Goal: Task Accomplishment & Management: Use online tool/utility

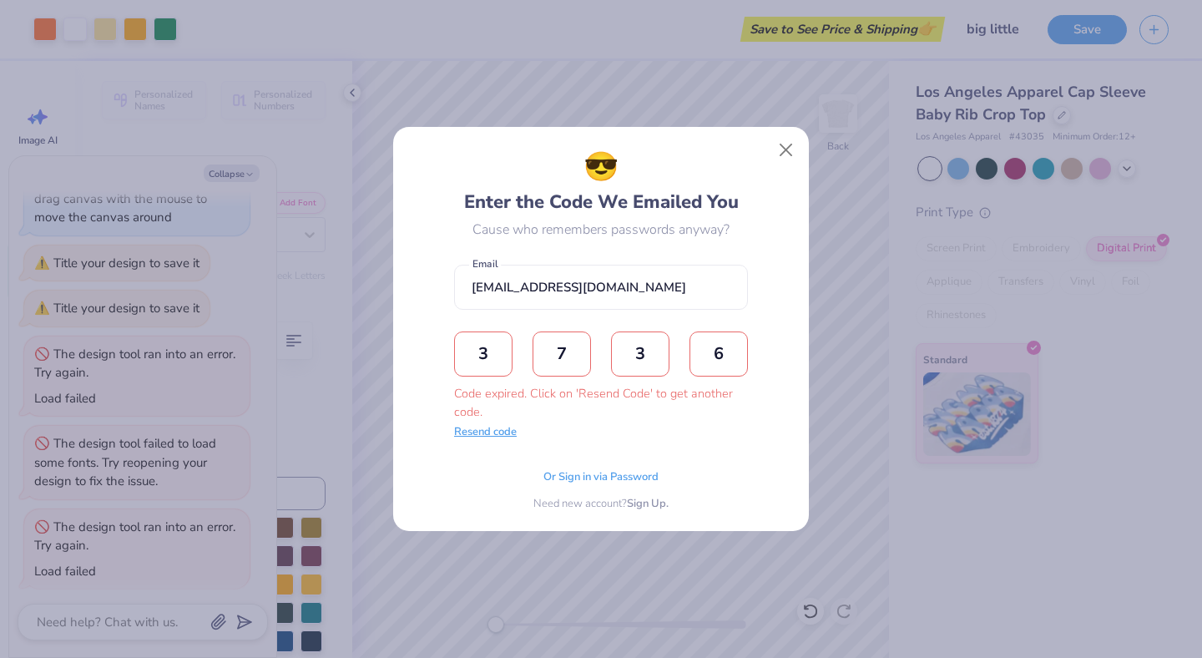
click at [499, 439] on button "Resend code" at bounding box center [485, 432] width 63 height 17
type textarea "x"
click at [482, 351] on input "text" at bounding box center [483, 353] width 58 height 45
type input "1"
type input "5"
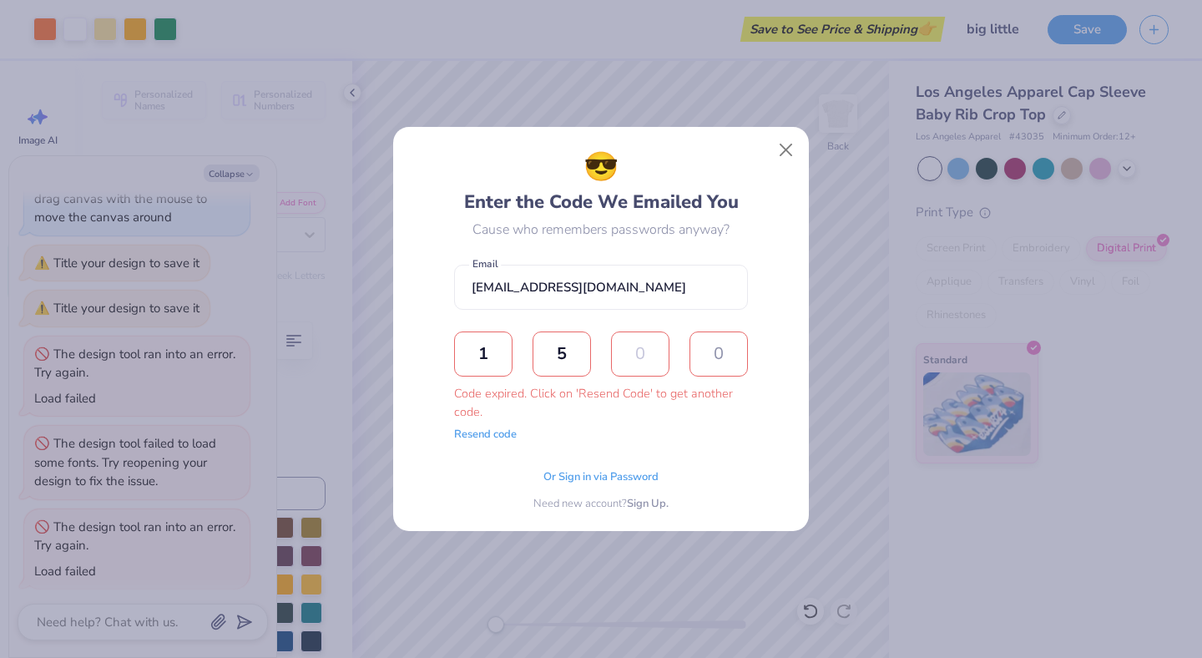
type input "3"
type input "5"
click at [631, 506] on span "Sign Up." at bounding box center [648, 501] width 42 height 17
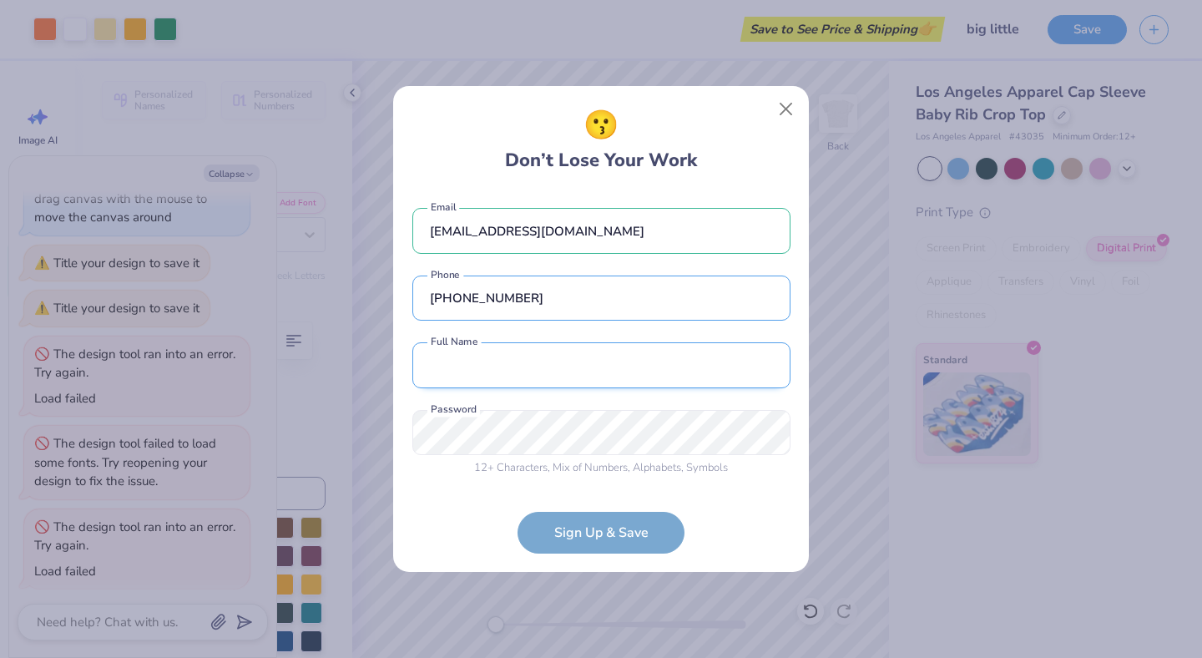
type input "[PHONE_NUMBER]"
type input "[PERSON_NAME]"
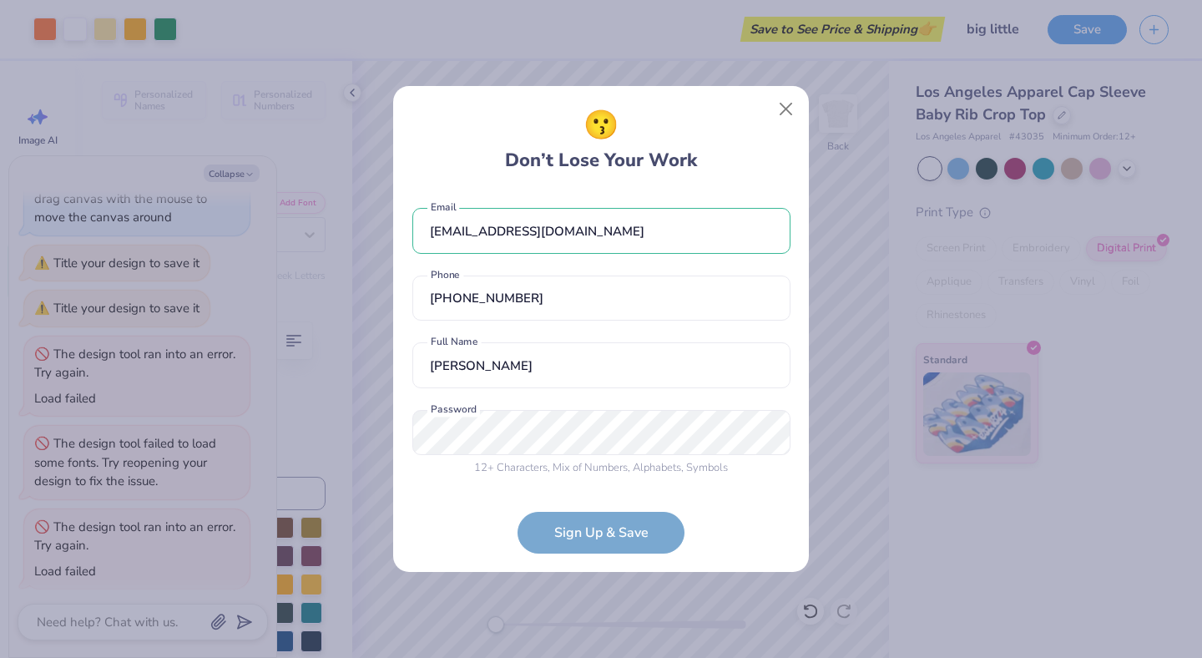
click at [538, 441] on div "12 + Characters , Mix of Numbers , Alphabets , Symbols Password is a required f…" at bounding box center [601, 443] width 378 height 67
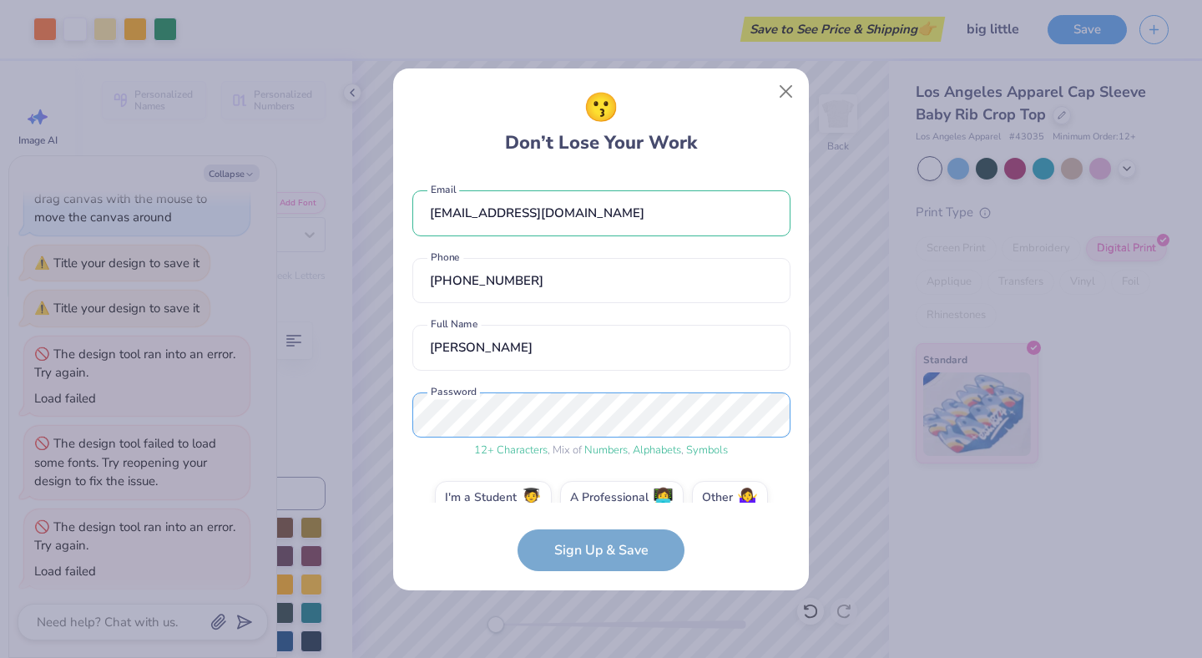
scroll to position [28, 0]
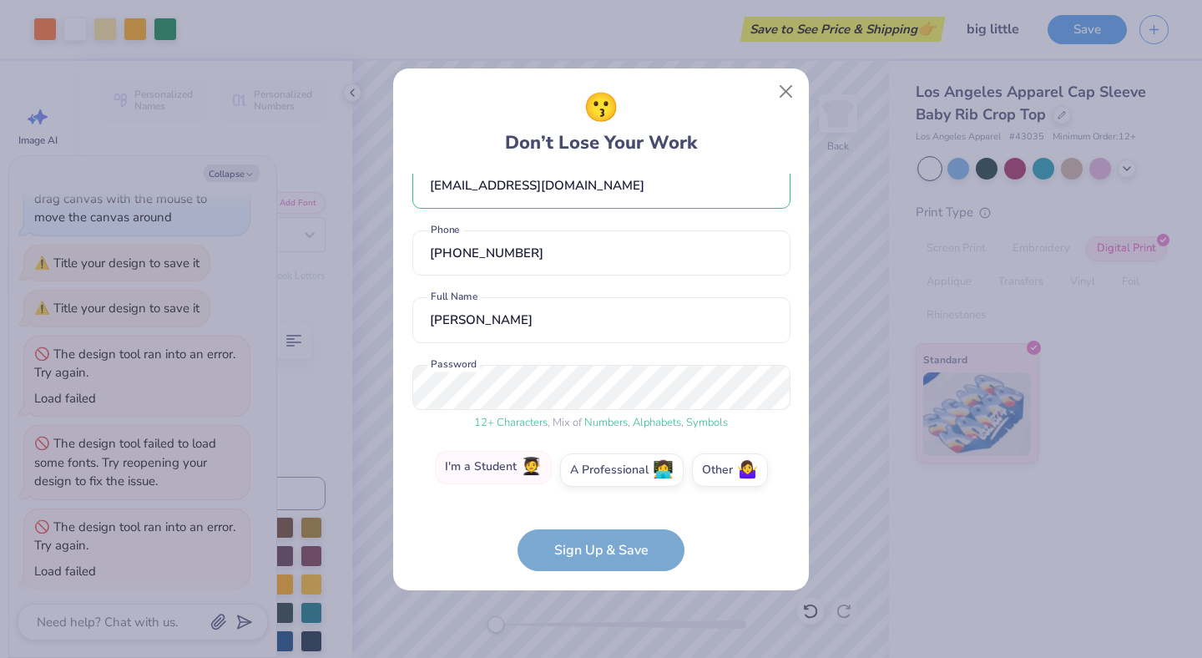
click at [513, 471] on label "I'm a Student 🧑‍🎓" at bounding box center [493, 467] width 117 height 33
click at [596, 496] on input "I'm a Student 🧑‍🎓" at bounding box center [601, 501] width 11 height 11
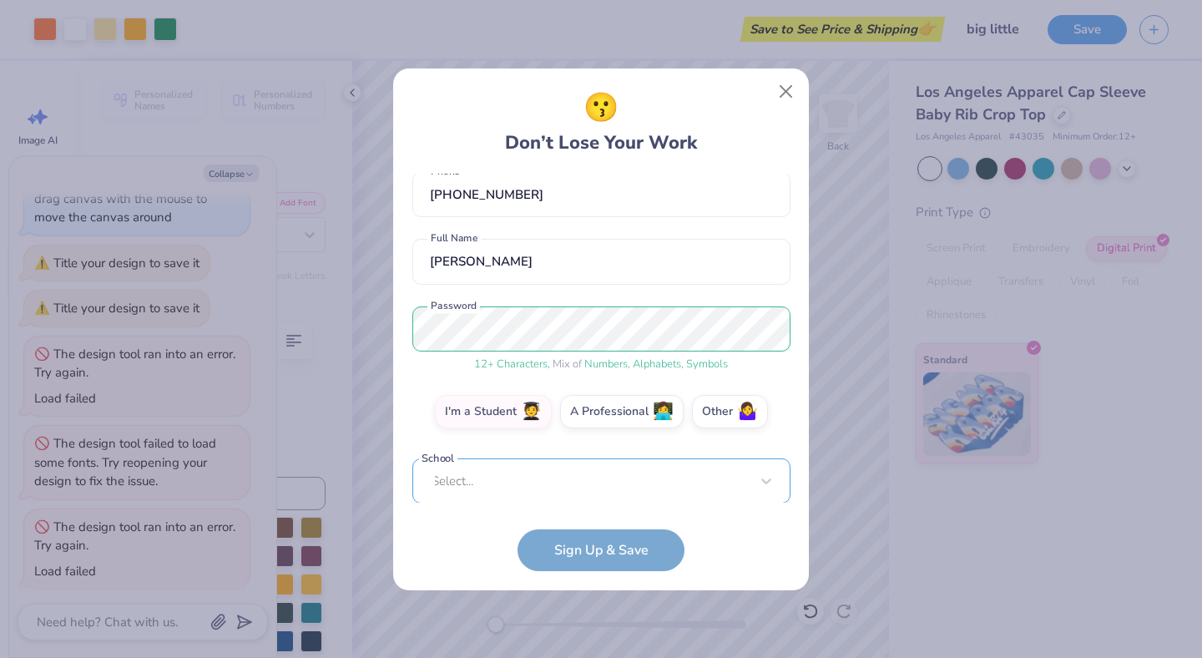
click at [570, 498] on div "Select..." at bounding box center [601, 481] width 378 height 46
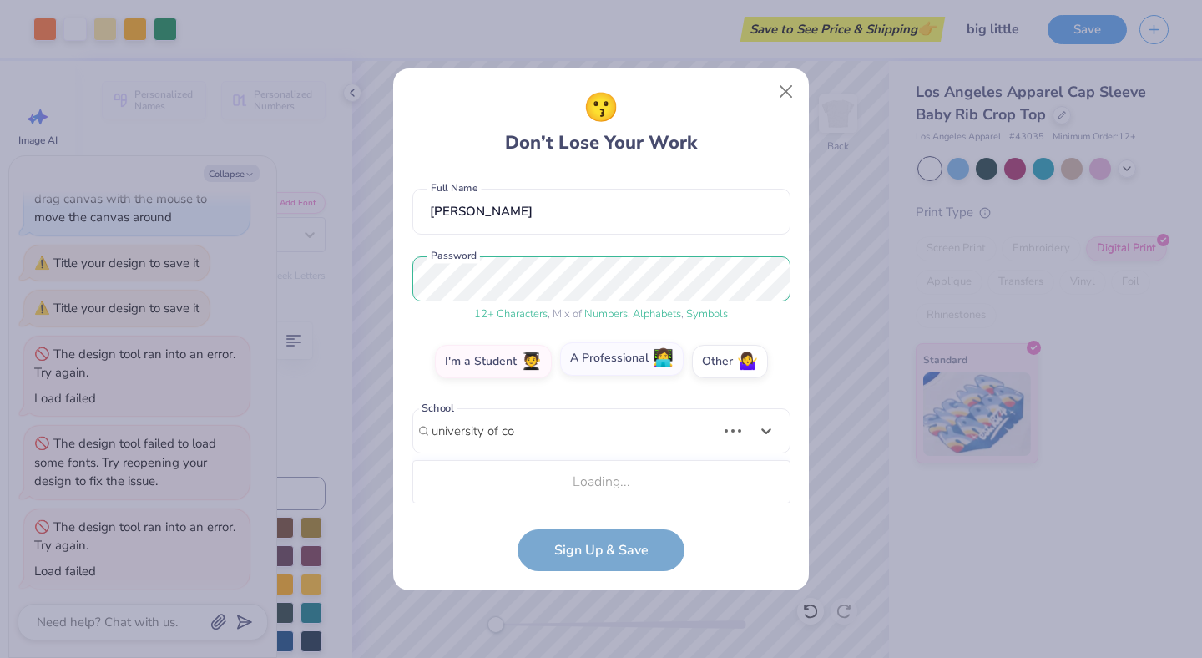
scroll to position [346, 0]
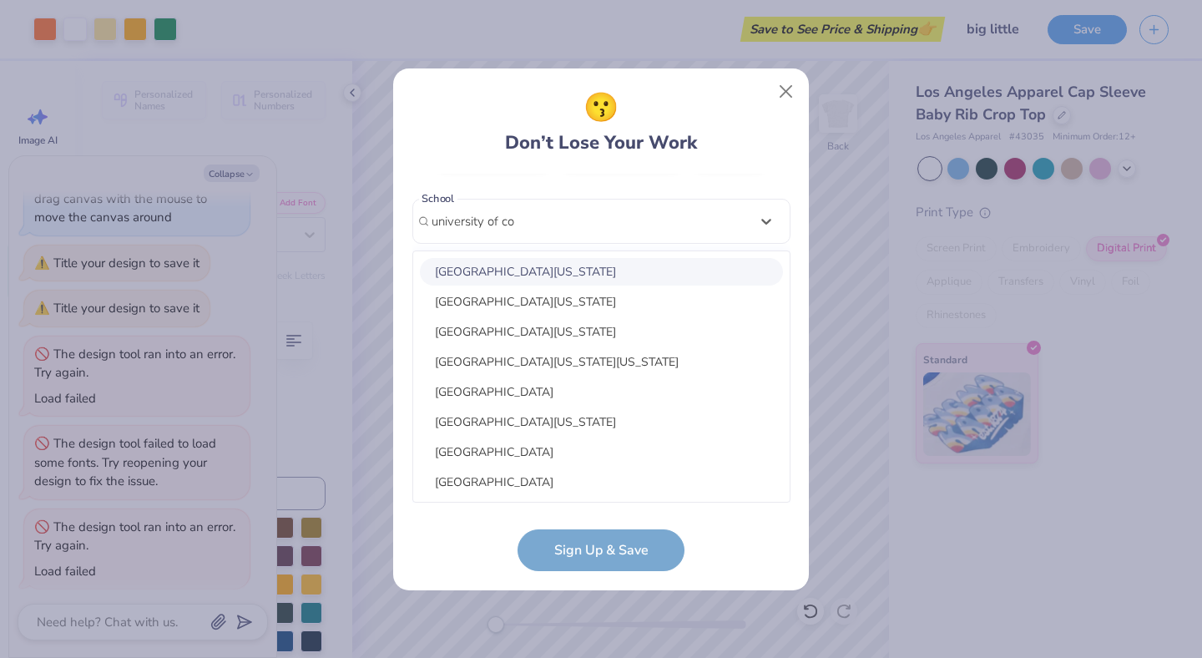
click at [553, 275] on div "[GEOGRAPHIC_DATA][US_STATE]" at bounding box center [601, 272] width 363 height 28
type input "university of co"
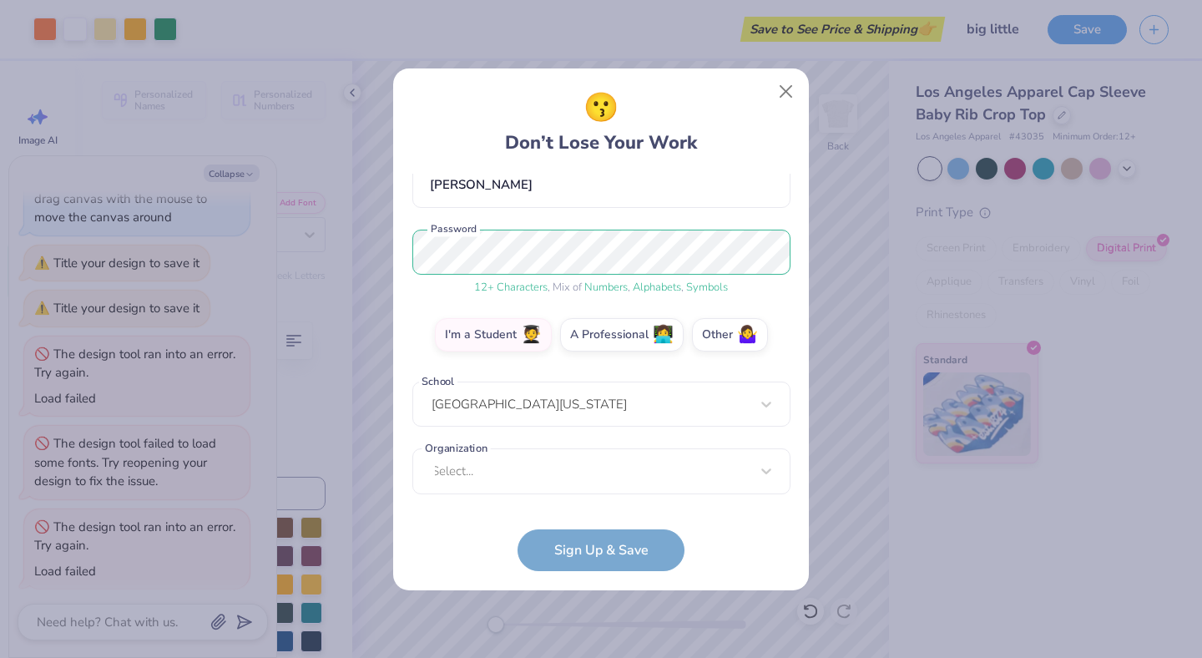
scroll to position [162, 0]
click at [548, 476] on div "Select..." at bounding box center [601, 472] width 378 height 46
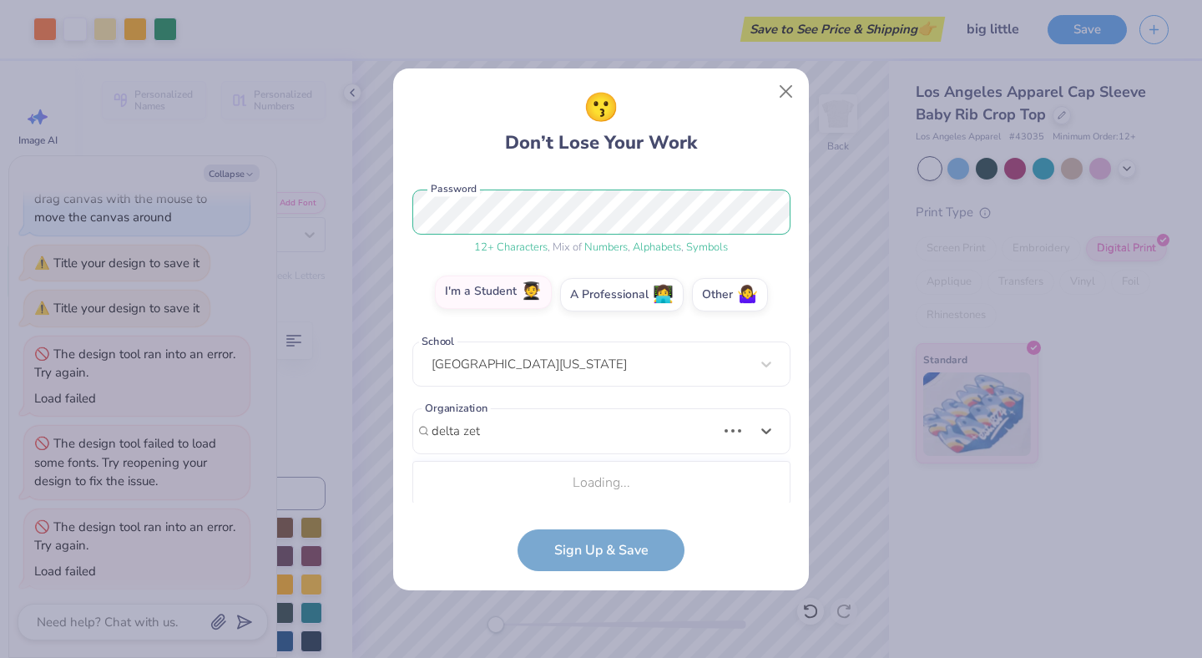
scroll to position [412, 0]
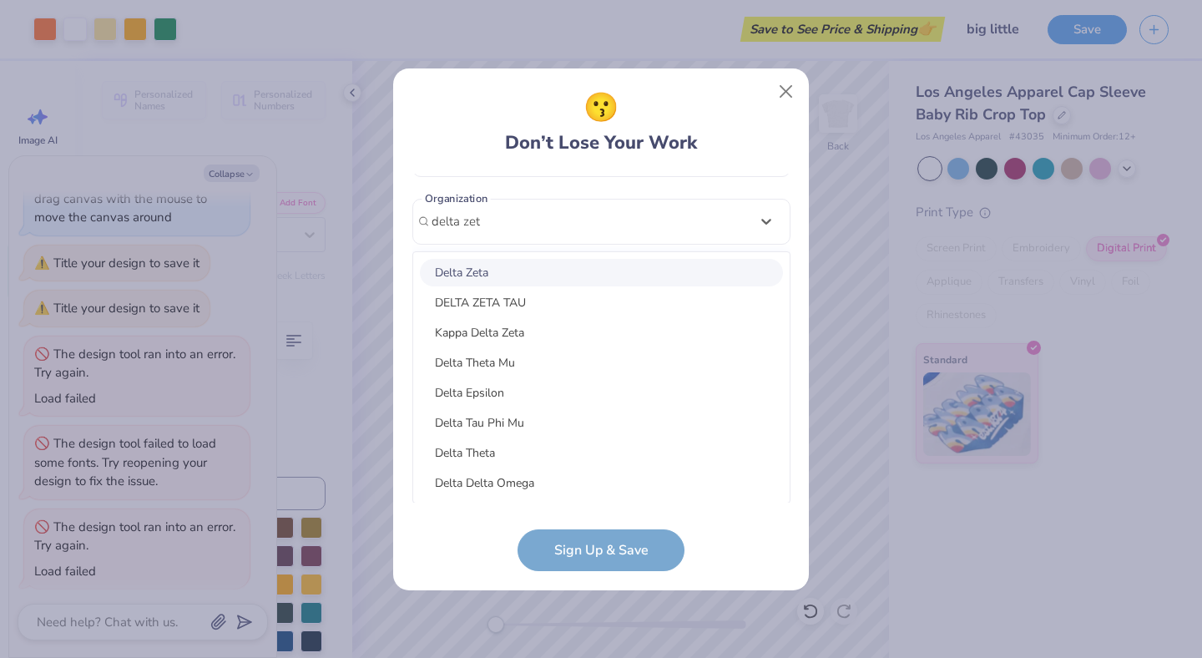
click at [500, 275] on div "Delta Zeta" at bounding box center [601, 273] width 363 height 28
type input "delta zet"
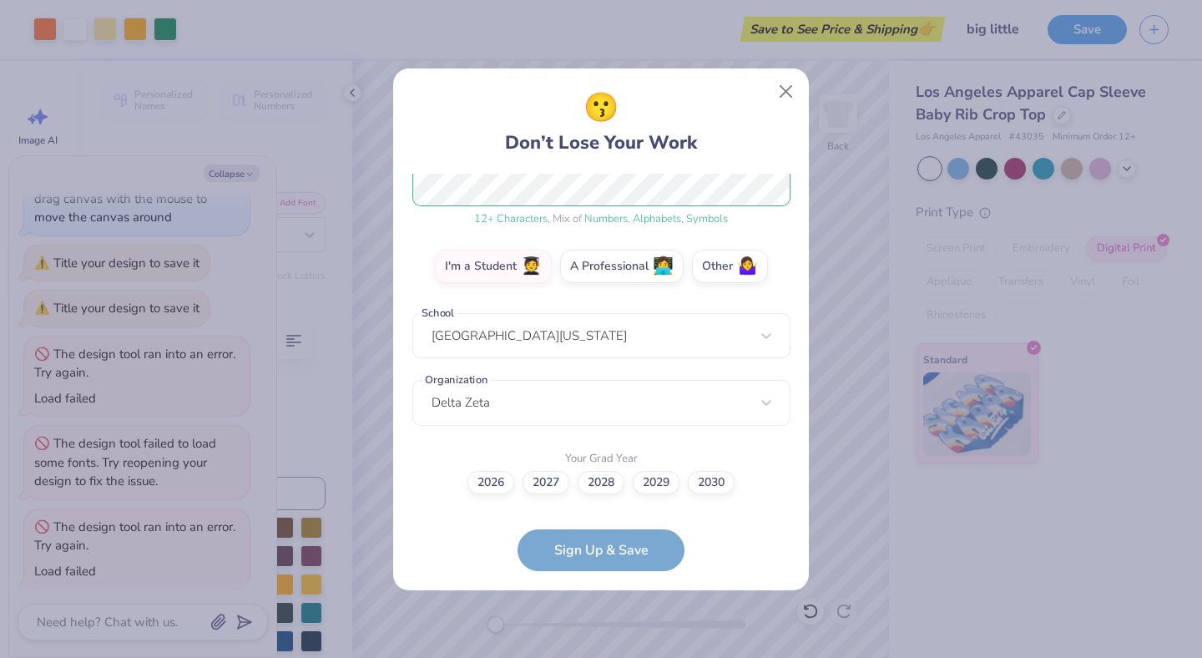
scroll to position [230, 0]
click at [557, 487] on label "2027" at bounding box center [546, 480] width 47 height 23
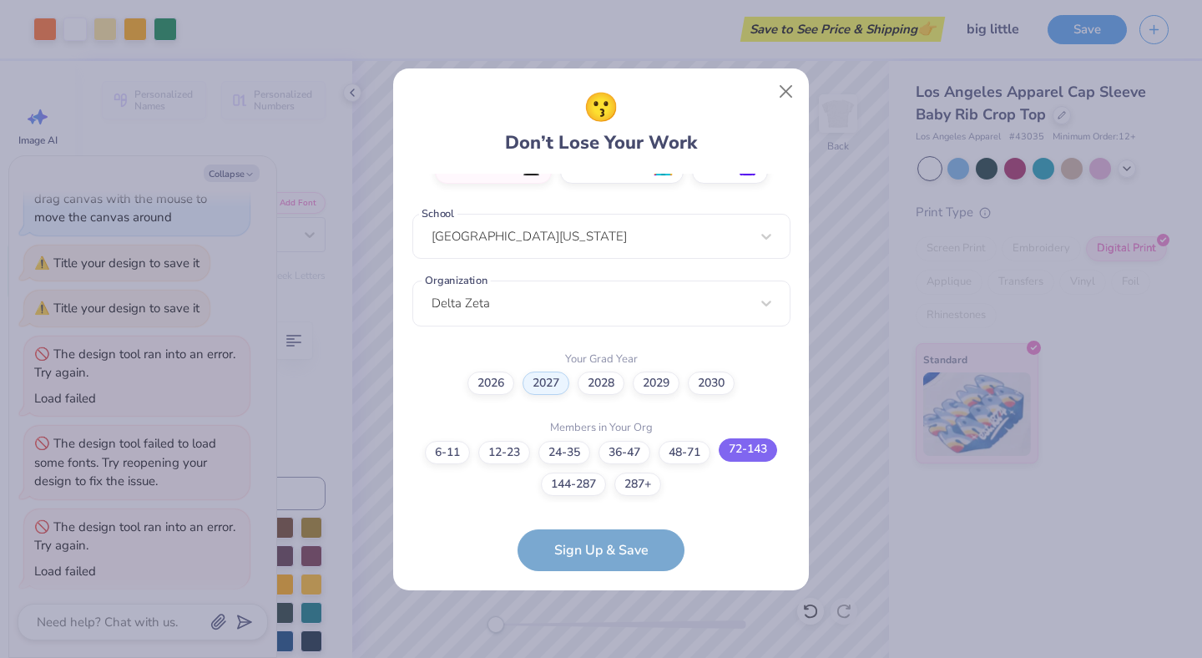
click at [763, 447] on label "72-143" at bounding box center [748, 449] width 58 height 23
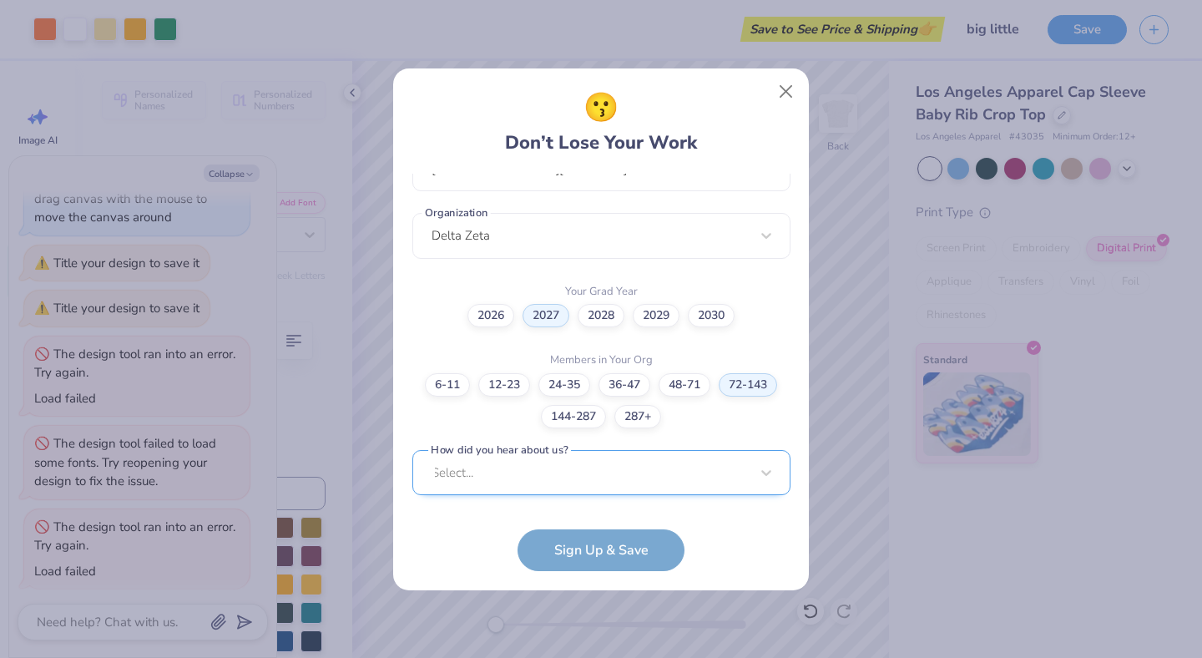
click at [555, 473] on div "Select..." at bounding box center [601, 473] width 378 height 46
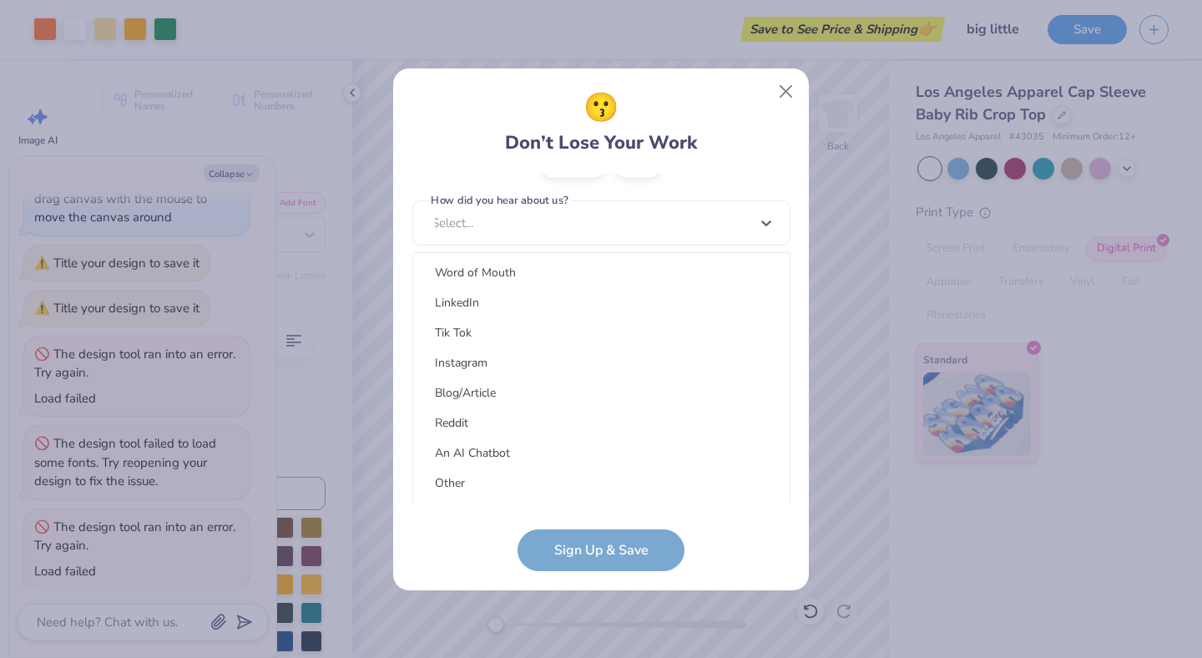
scroll to position [211, 0]
click at [493, 479] on div "Other" at bounding box center [601, 483] width 363 height 28
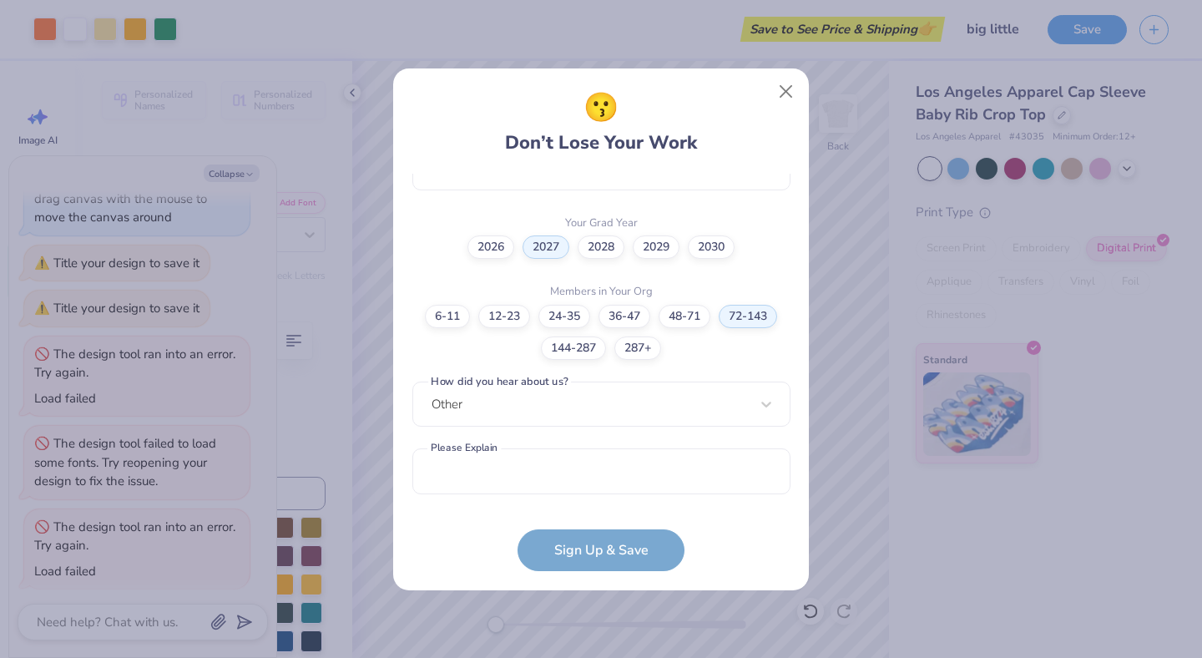
scroll to position [465, 0]
click at [521, 416] on div "option Other selected, 15 of 15. 15 results available. Use Up and Down to choos…" at bounding box center [601, 535] width 378 height 305
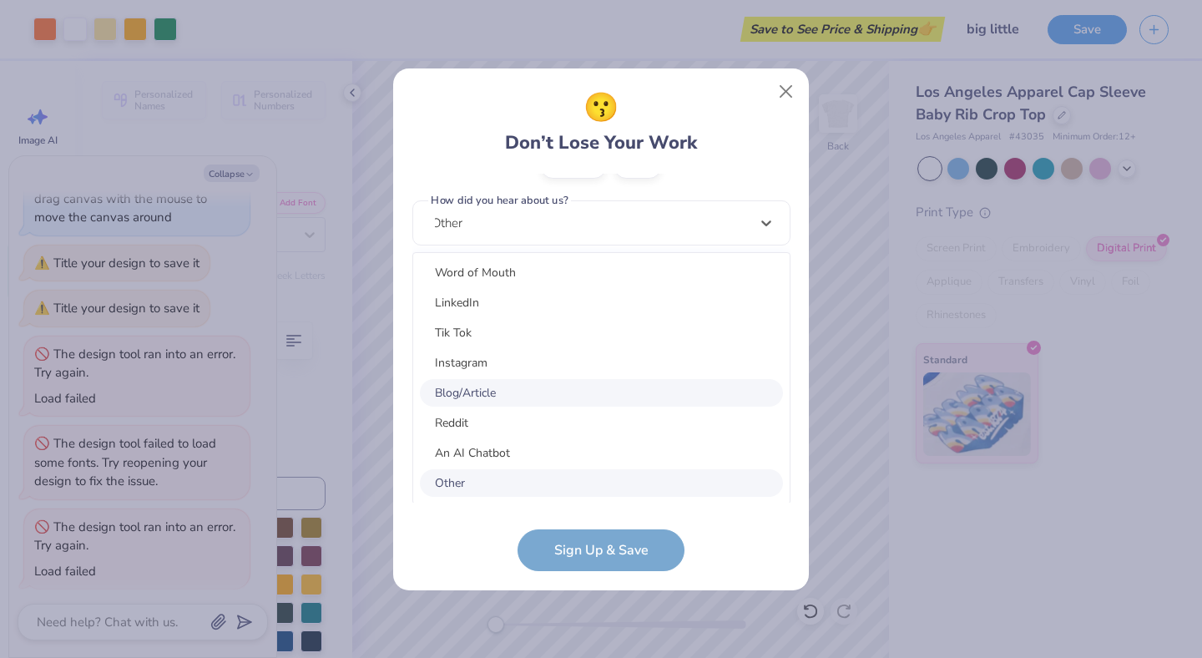
scroll to position [0, 0]
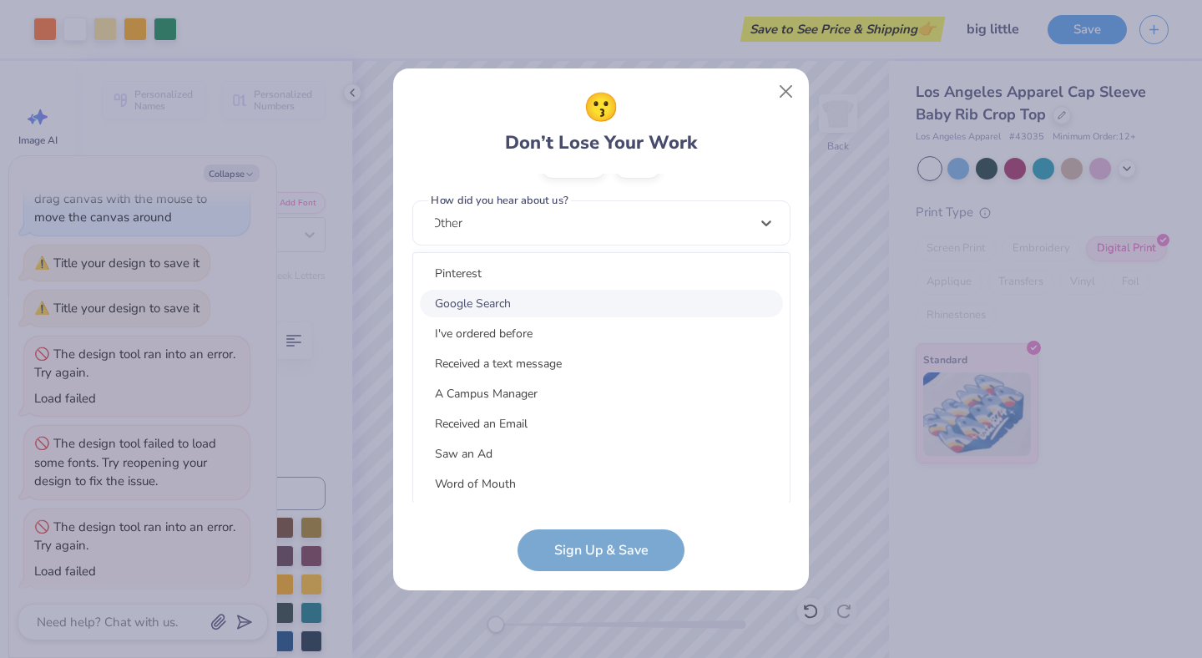
click at [565, 294] on div "Google Search" at bounding box center [601, 304] width 363 height 28
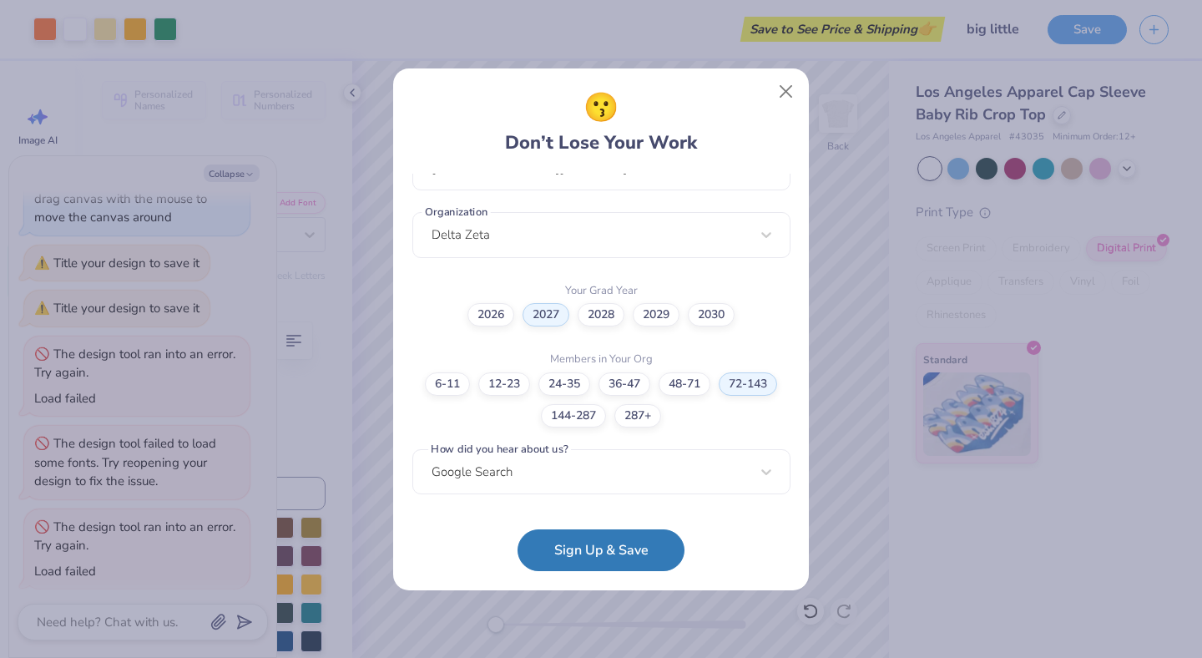
scroll to position [398, 0]
click at [562, 540] on button "Sign Up & Save" at bounding box center [601, 546] width 167 height 42
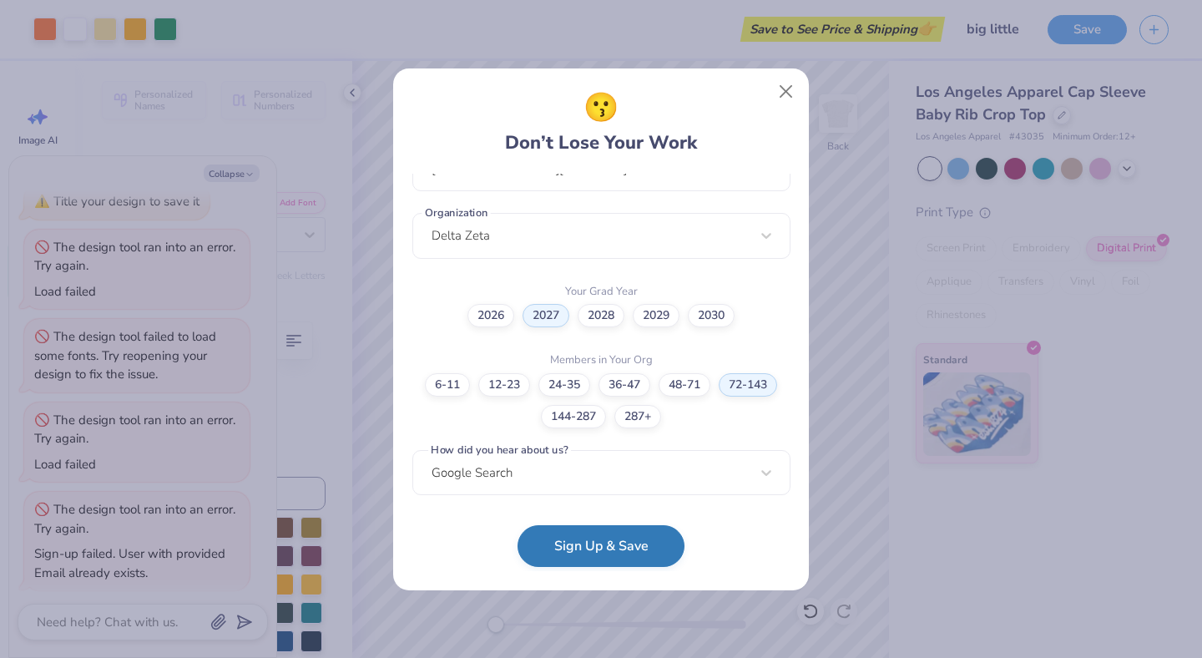
click at [623, 537] on button "Sign Up & Save" at bounding box center [601, 546] width 167 height 42
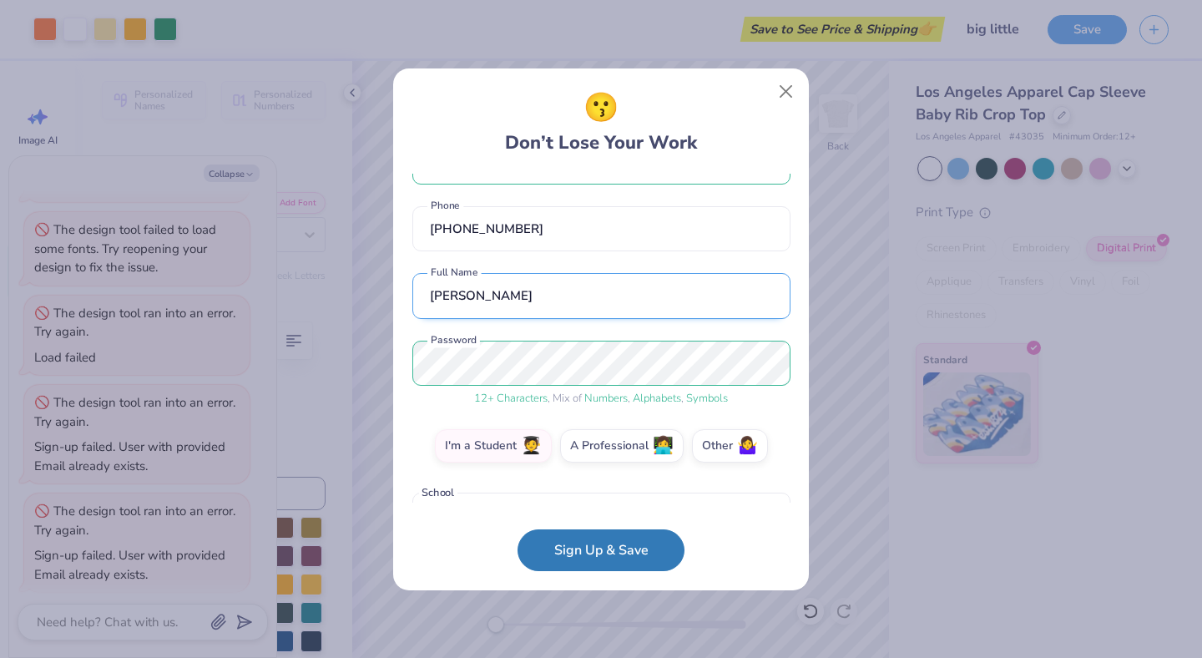
scroll to position [165, 0]
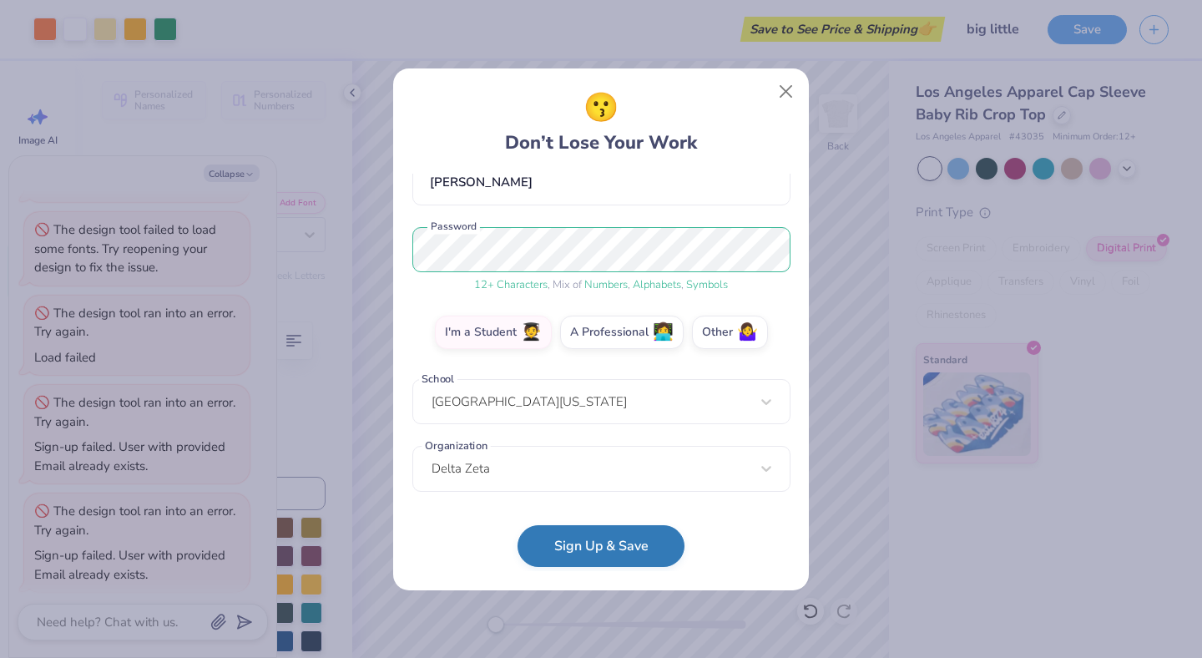
click at [595, 544] on button "Sign Up & Save" at bounding box center [601, 546] width 167 height 42
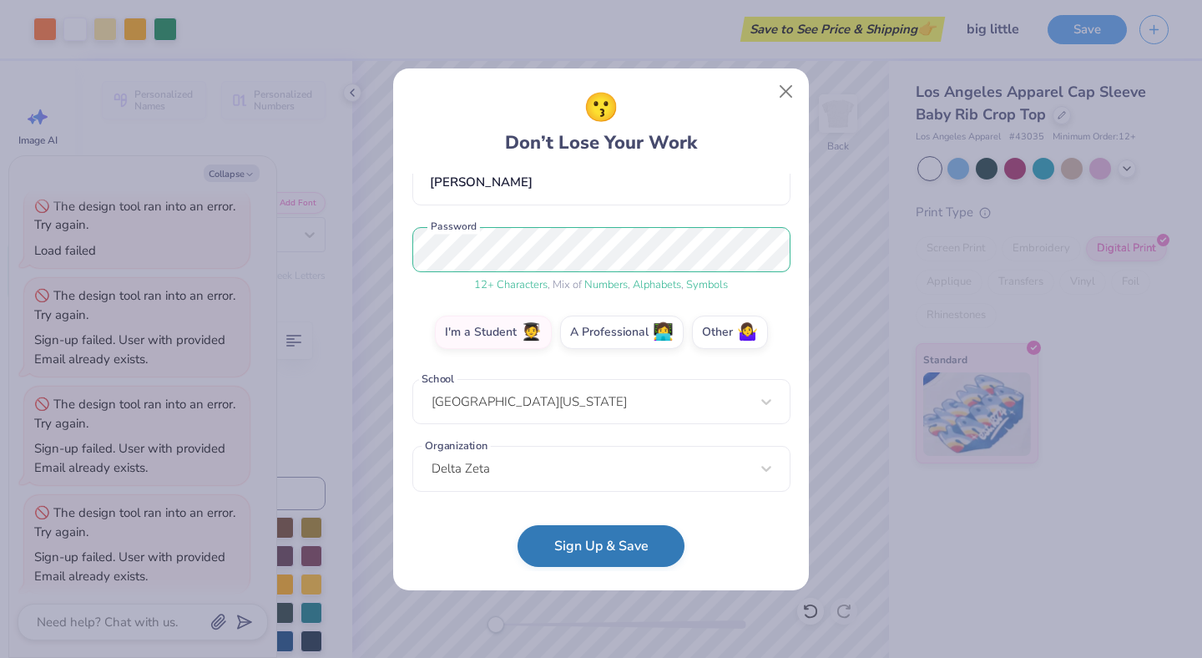
click at [595, 544] on button "Sign Up & Save" at bounding box center [601, 546] width 167 height 42
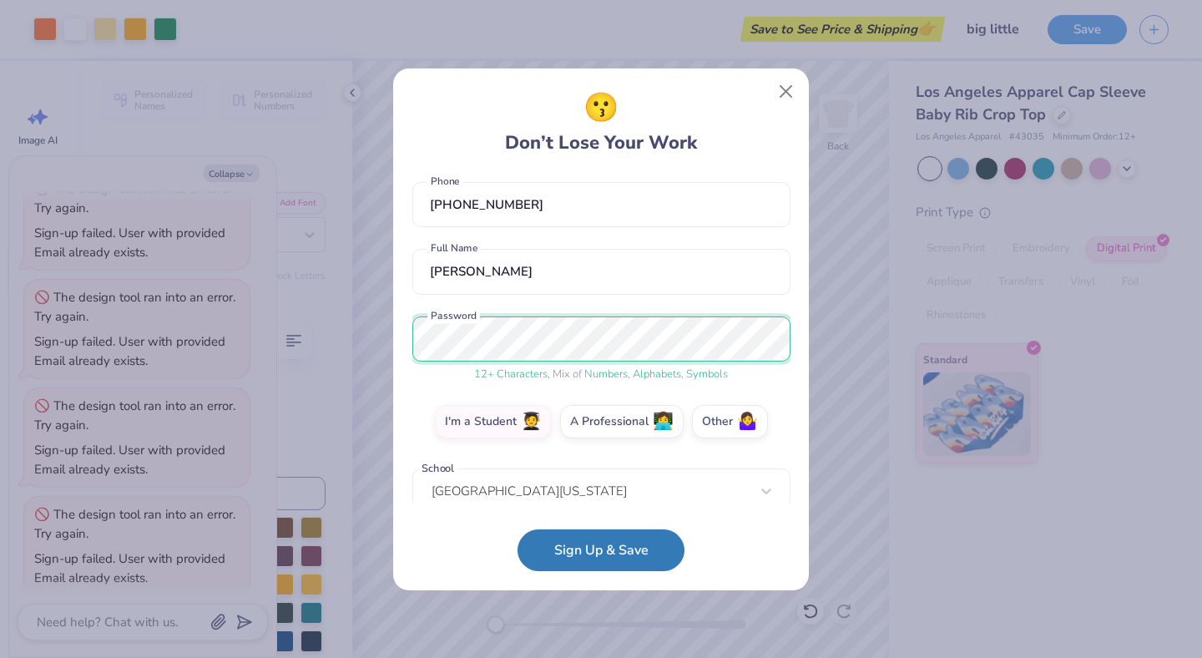
scroll to position [398, 0]
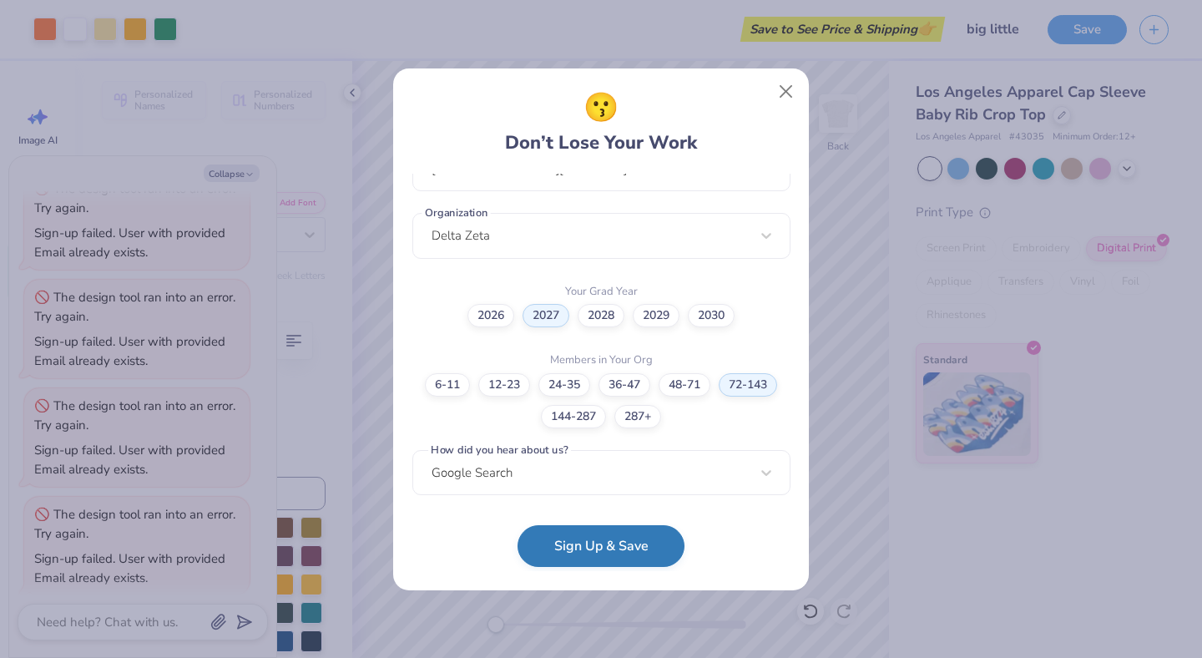
click at [624, 550] on button "Sign Up & Save" at bounding box center [601, 546] width 167 height 42
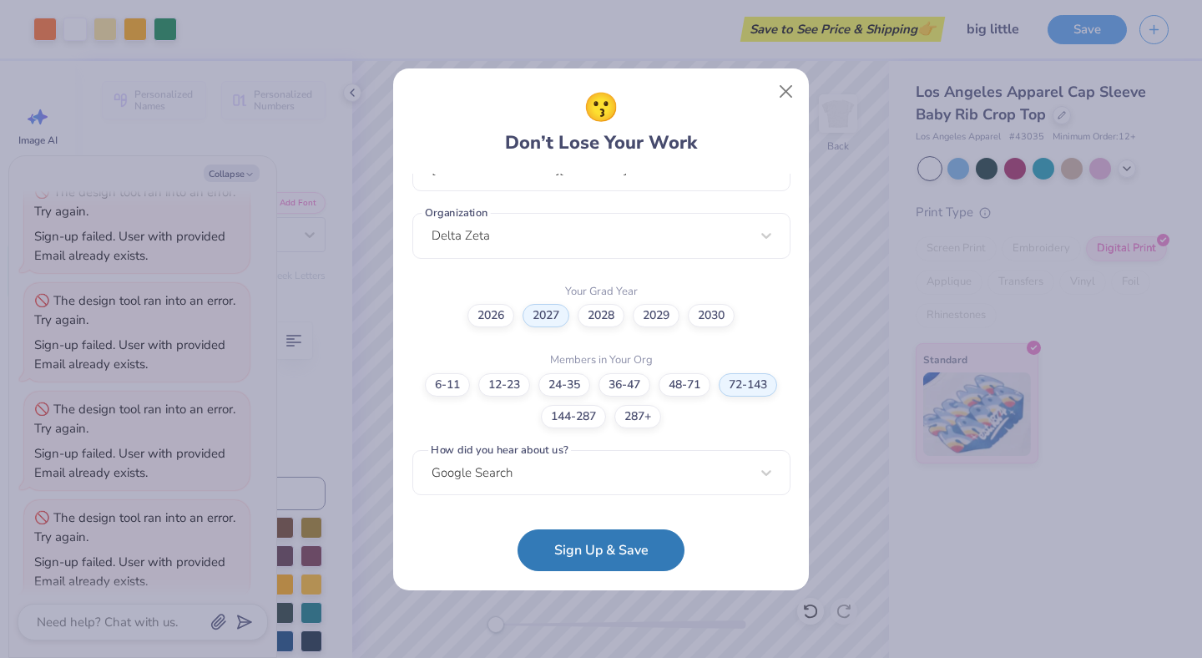
scroll to position [854, 0]
click at [783, 88] on button "Close" at bounding box center [787, 91] width 32 height 32
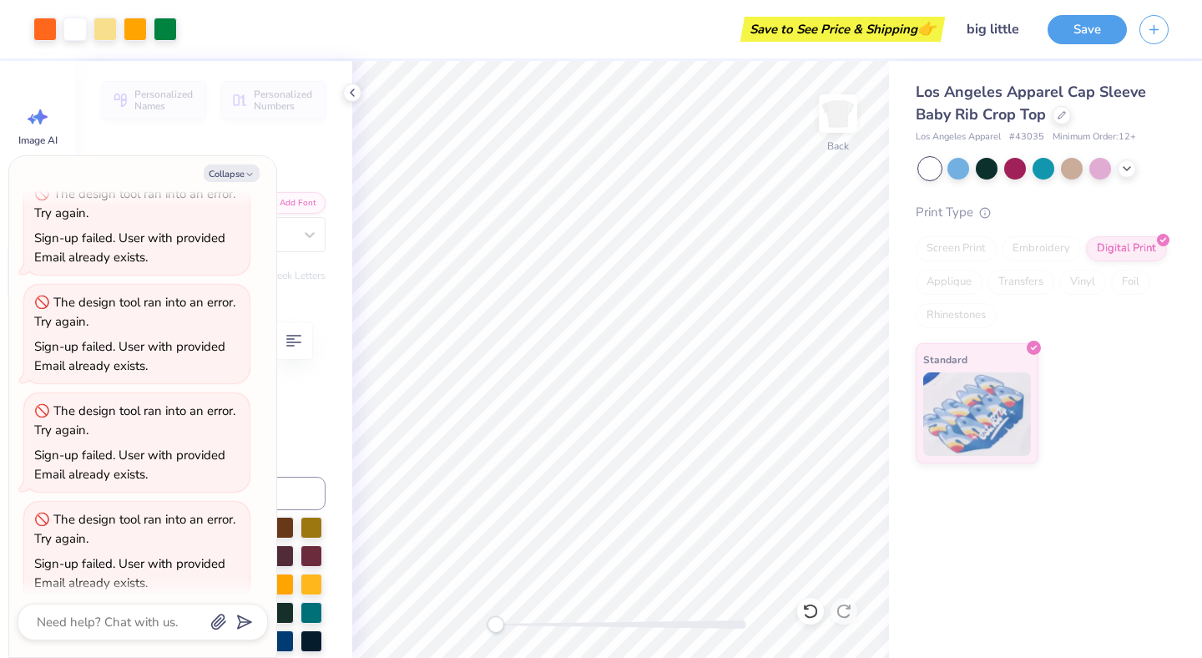
scroll to position [0, 0]
type textarea "x"
click at [1066, 33] on button "Save" at bounding box center [1087, 27] width 79 height 29
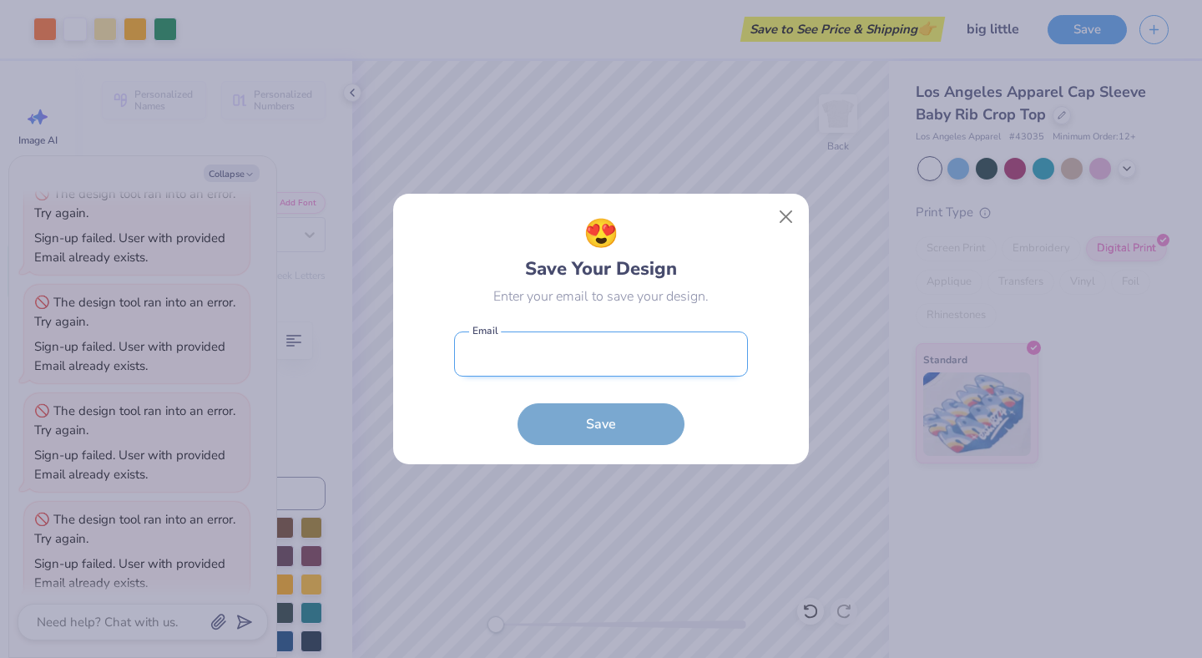
click at [645, 358] on input "email" at bounding box center [601, 354] width 294 height 46
type input "[EMAIL_ADDRESS][DOMAIN_NAME]"
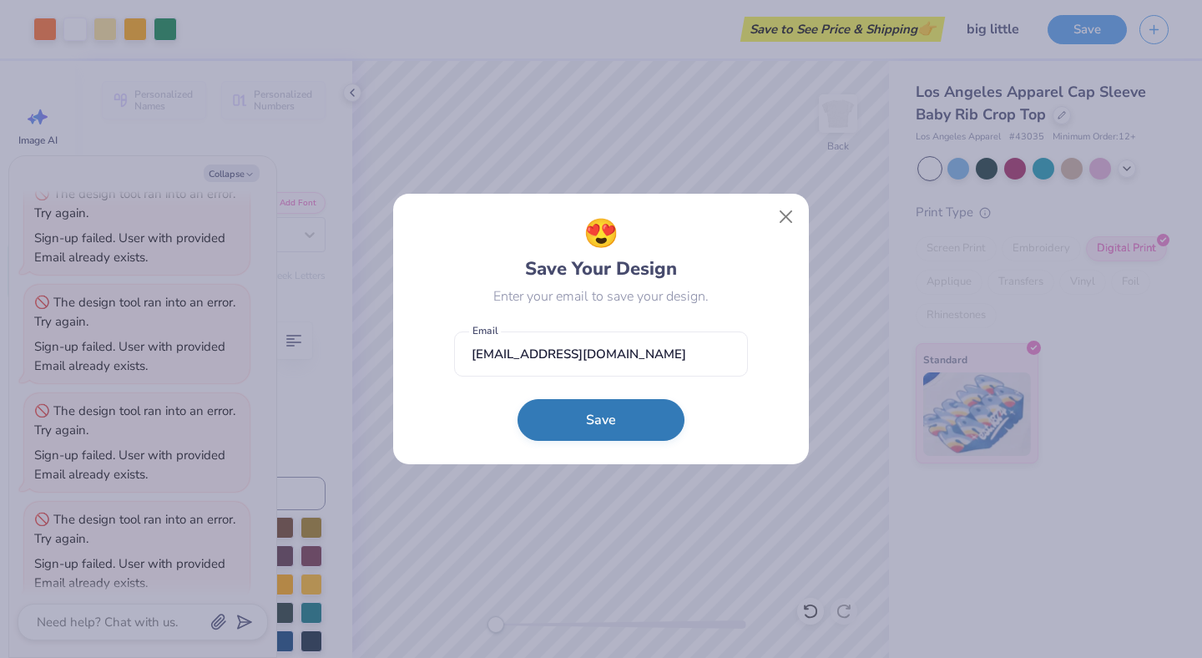
click at [609, 417] on button "Save" at bounding box center [601, 420] width 167 height 42
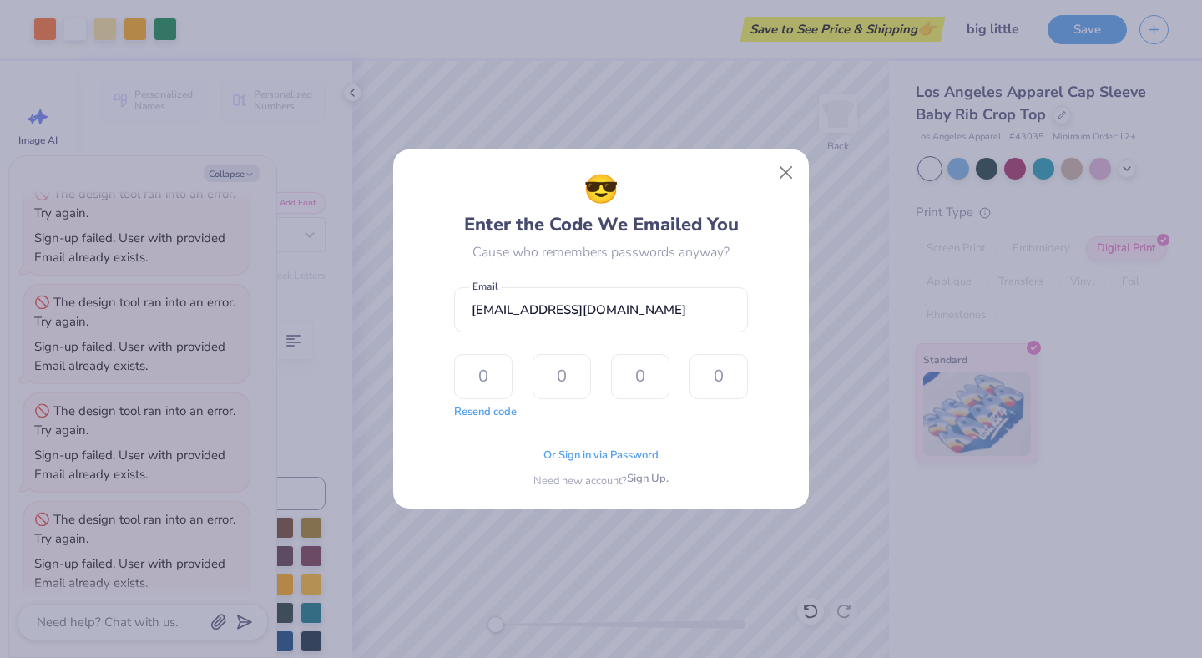
click at [644, 483] on span "Sign Up." at bounding box center [648, 479] width 42 height 17
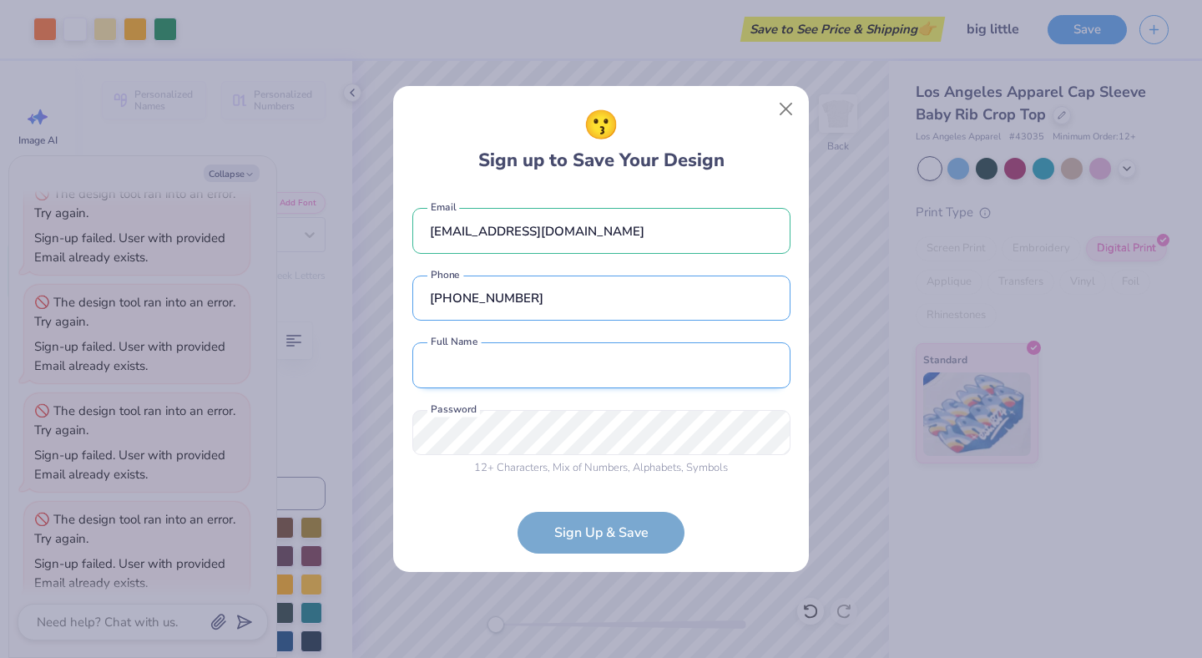
type input "[PHONE_NUMBER]"
type input "[PERSON_NAME]"
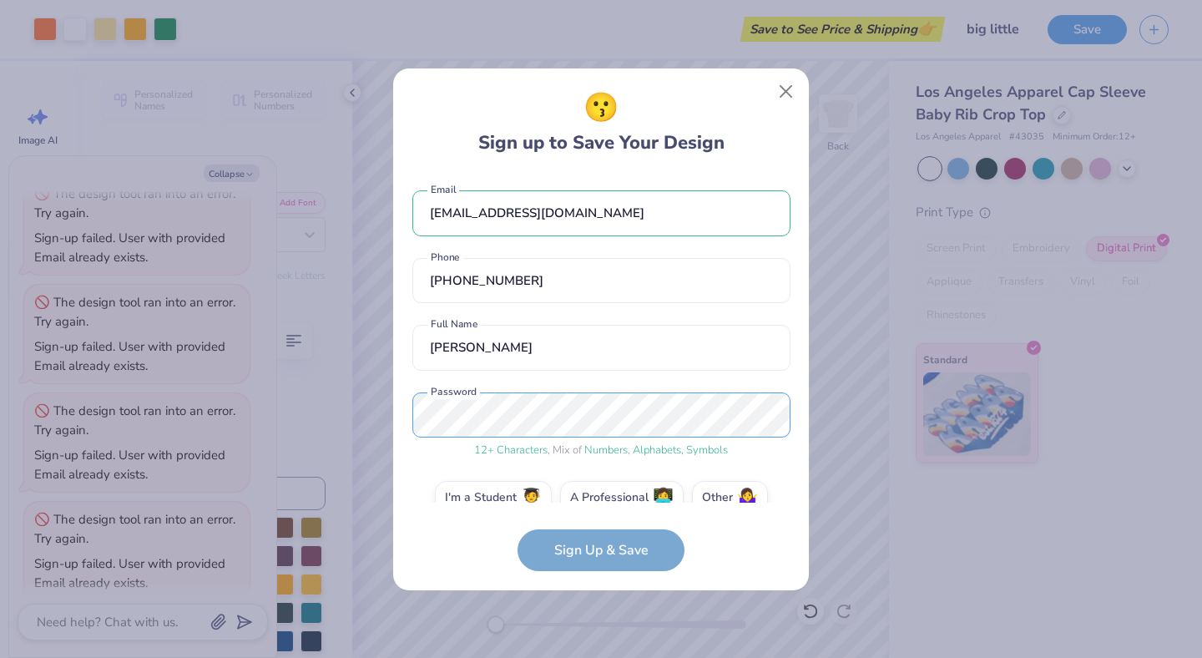
scroll to position [28, 0]
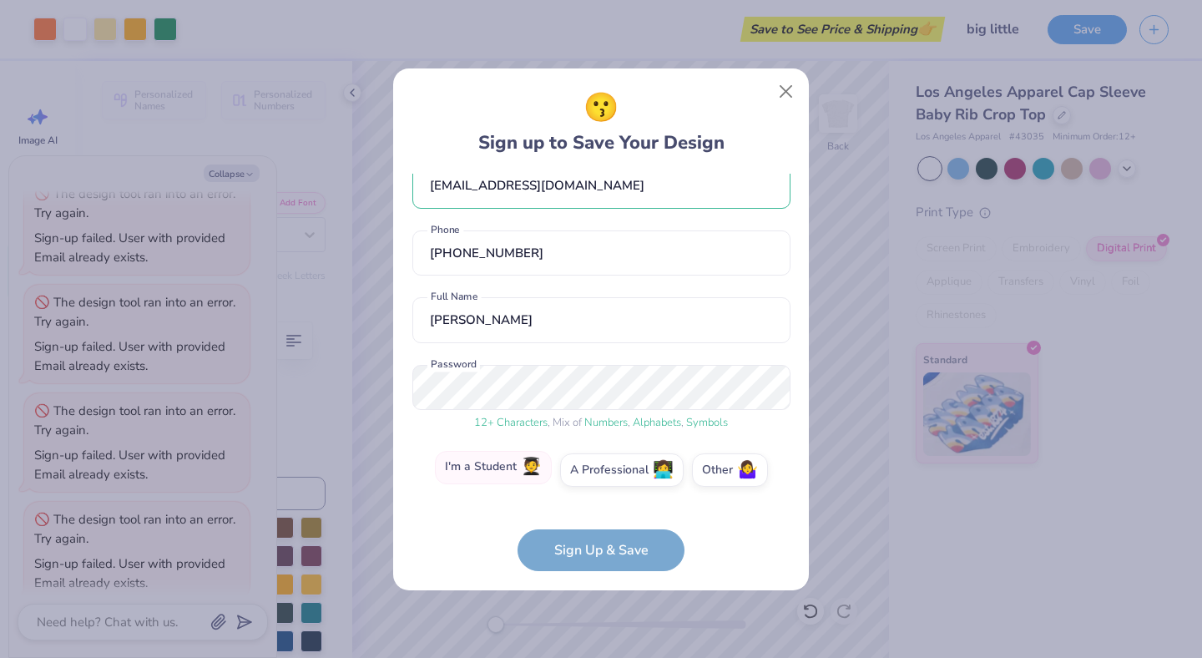
click at [533, 468] on span "🧑‍🎓" at bounding box center [531, 466] width 21 height 19
click at [596, 496] on input "I'm a Student 🧑‍🎓" at bounding box center [601, 501] width 11 height 11
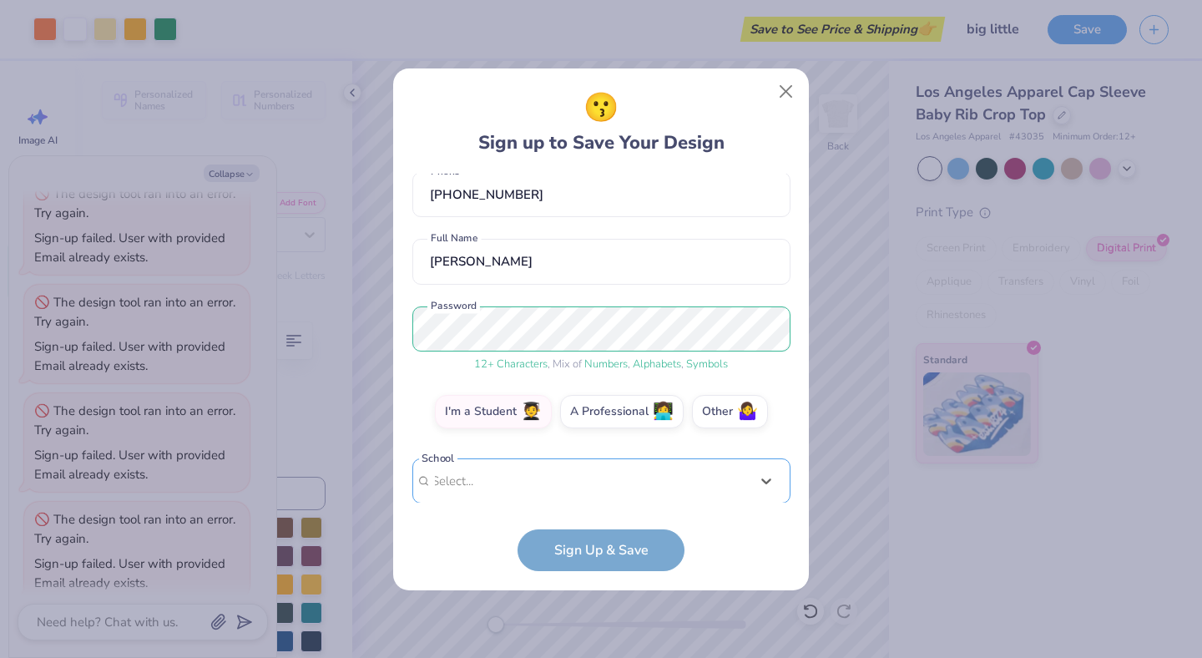
click at [569, 476] on div "option focused, 1 of 30. 30 results available. Use Up and Down to choose option…" at bounding box center [601, 610] width 378 height 305
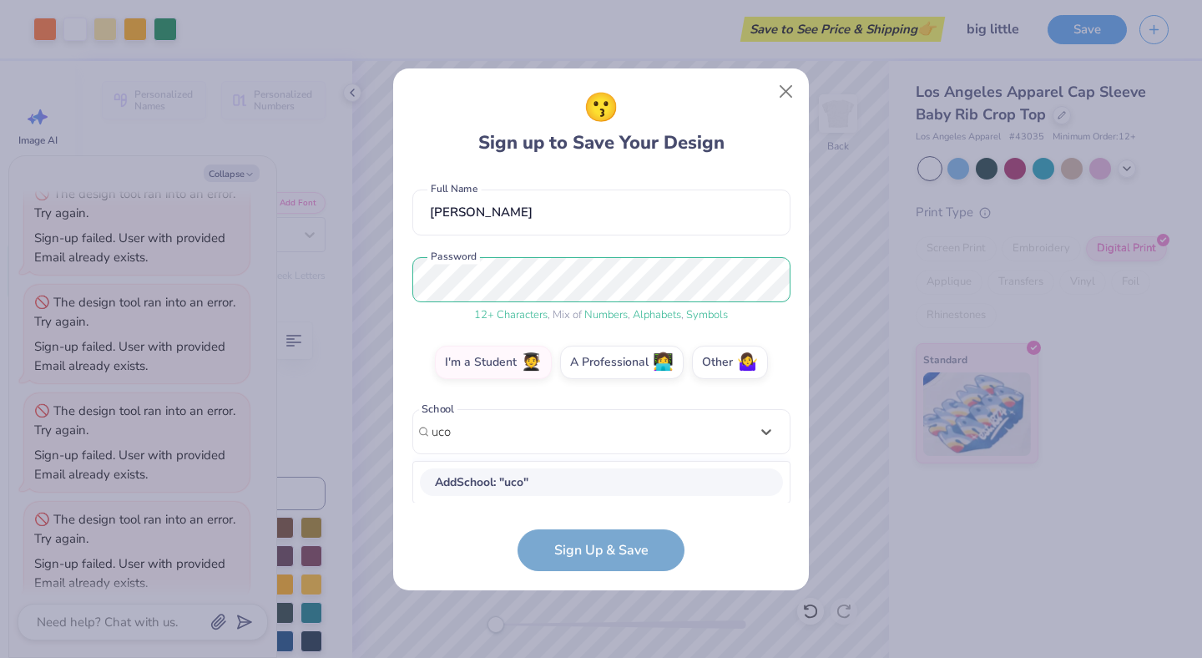
scroll to position [135, 0]
type input "u"
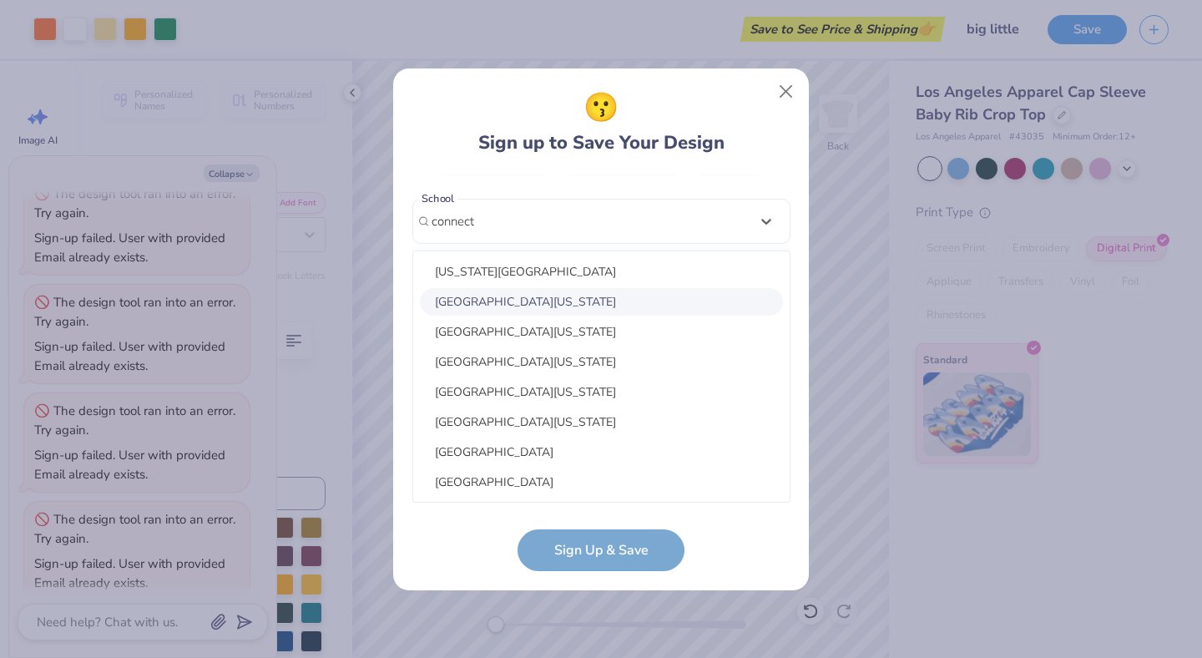
click at [554, 296] on div "[GEOGRAPHIC_DATA][US_STATE]" at bounding box center [601, 302] width 363 height 28
type input "connect"
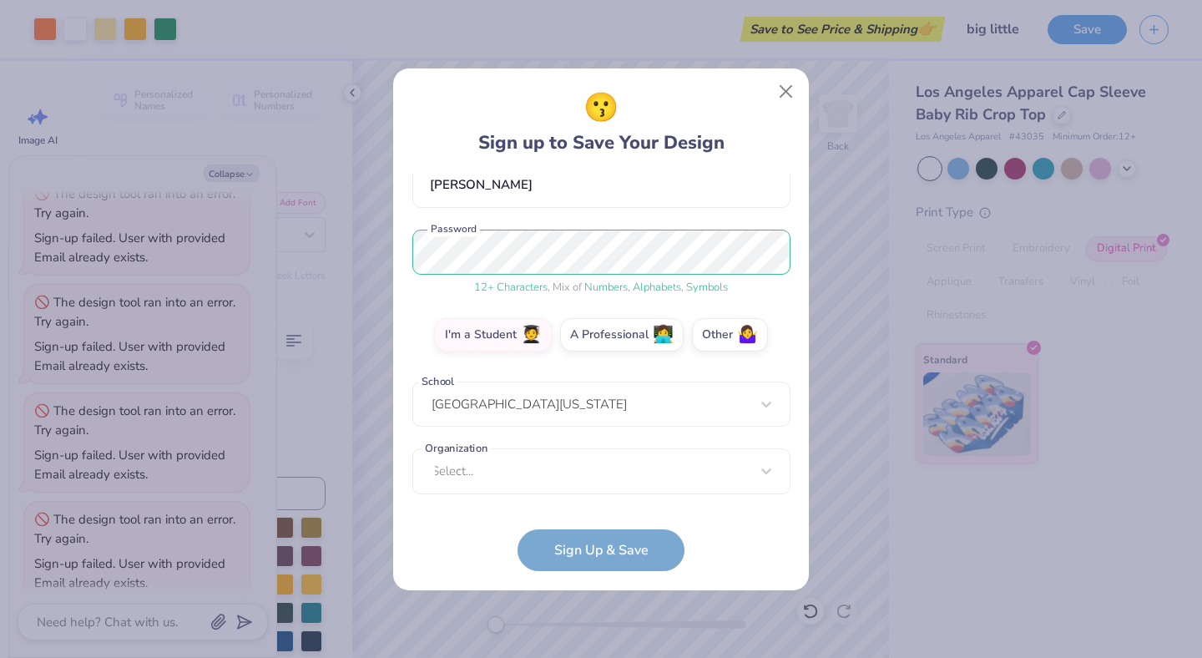
scroll to position [162, 0]
type textarea "x"
click at [553, 474] on div "Select..." at bounding box center [601, 472] width 378 height 46
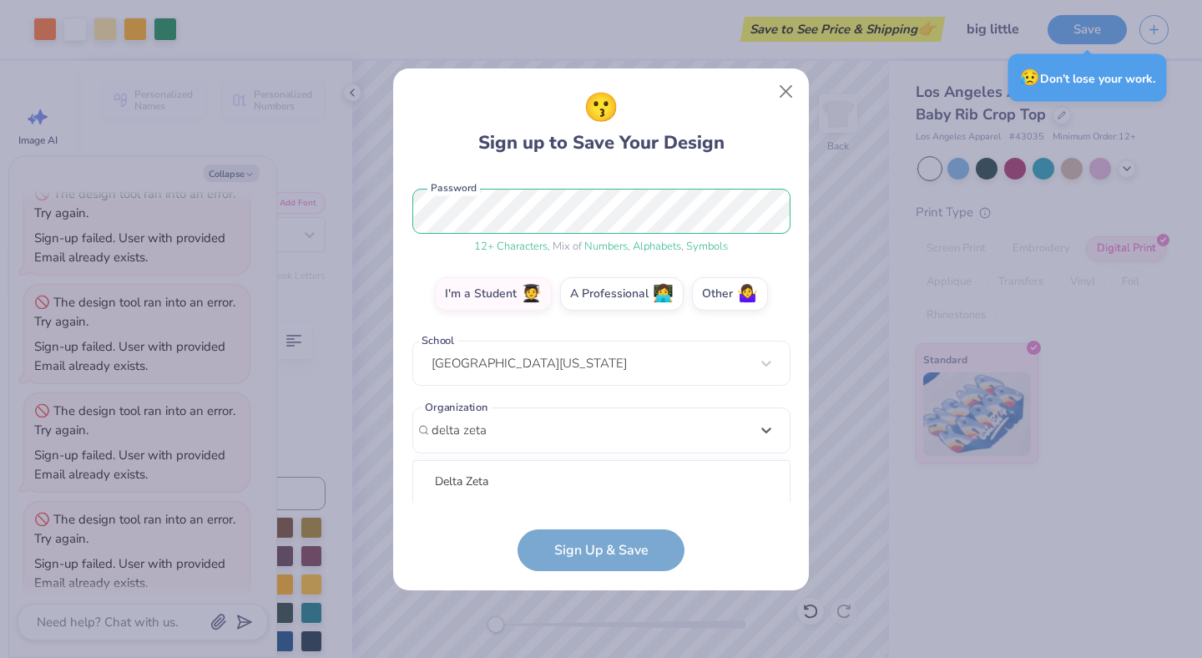
scroll to position [412, 0]
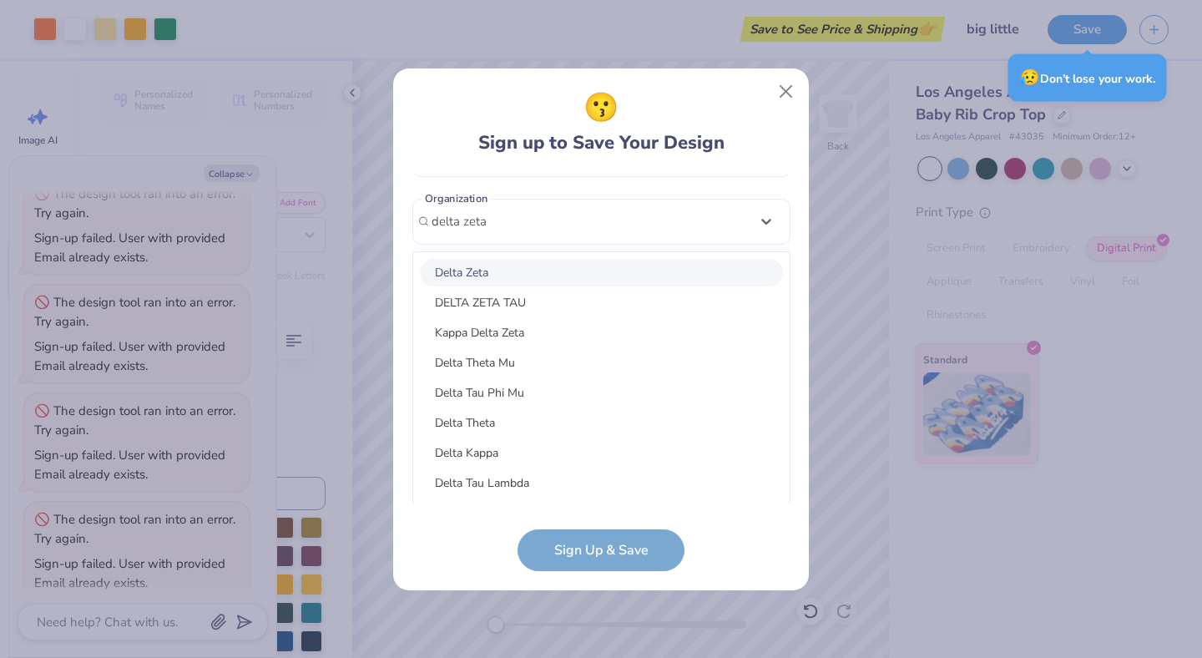
click at [520, 272] on div "Delta Zeta" at bounding box center [601, 273] width 363 height 28
type input "delta zeta"
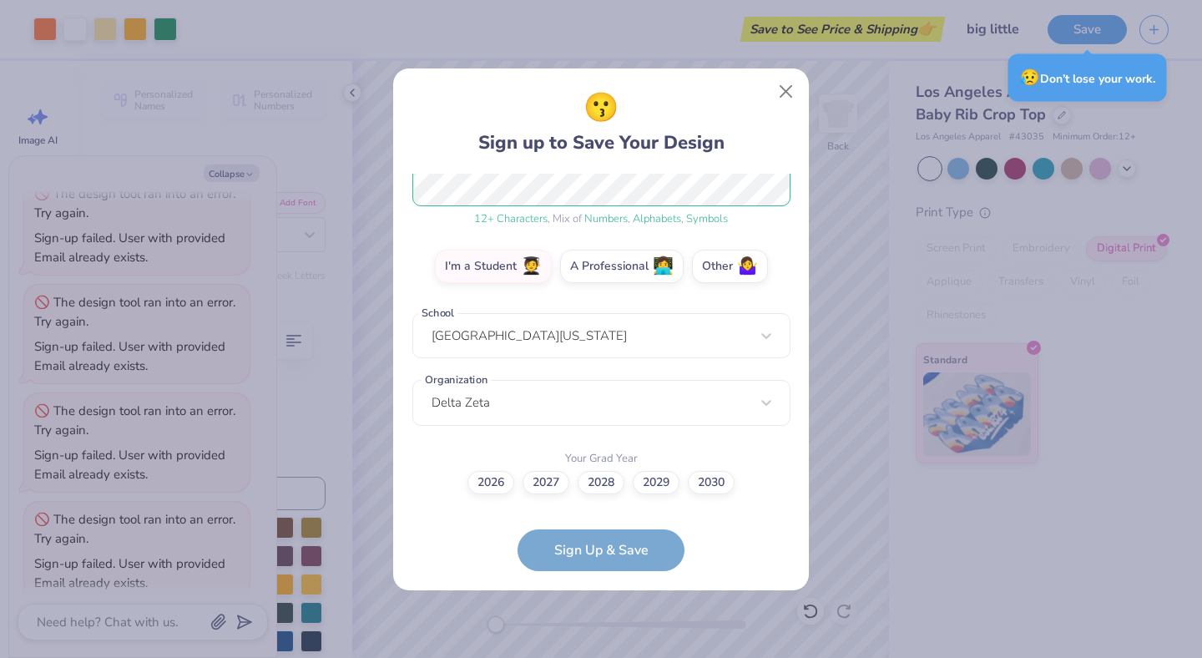
scroll to position [230, 0]
click at [558, 483] on label "2027" at bounding box center [546, 480] width 47 height 23
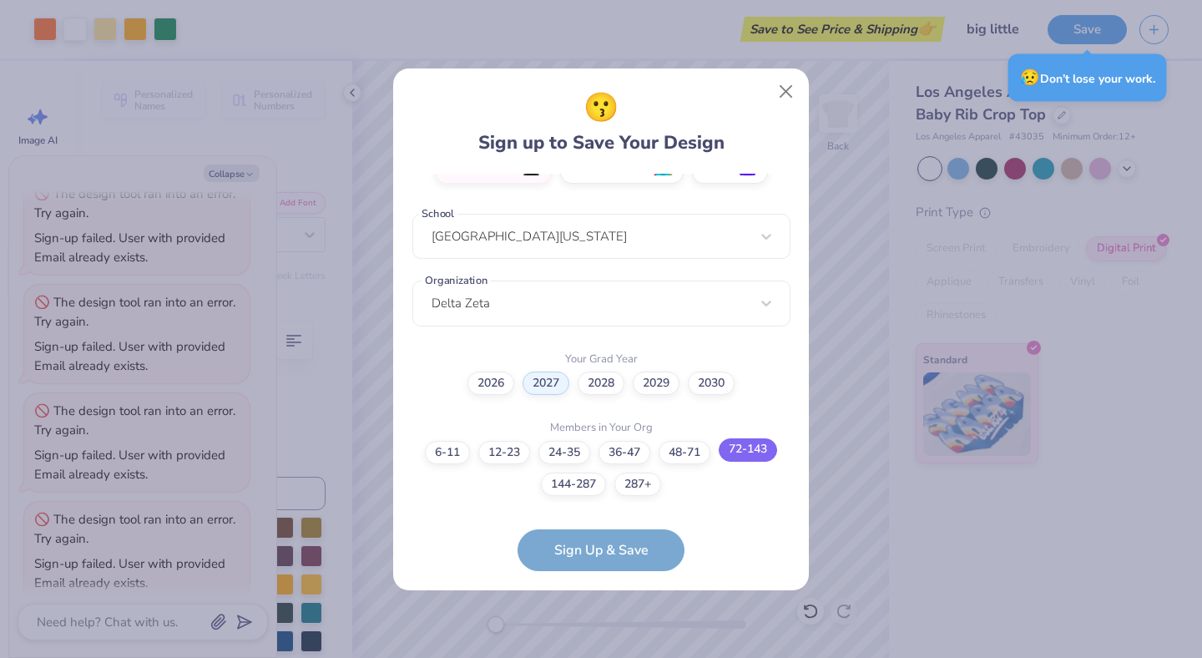
click at [744, 451] on label "72-143" at bounding box center [748, 449] width 58 height 23
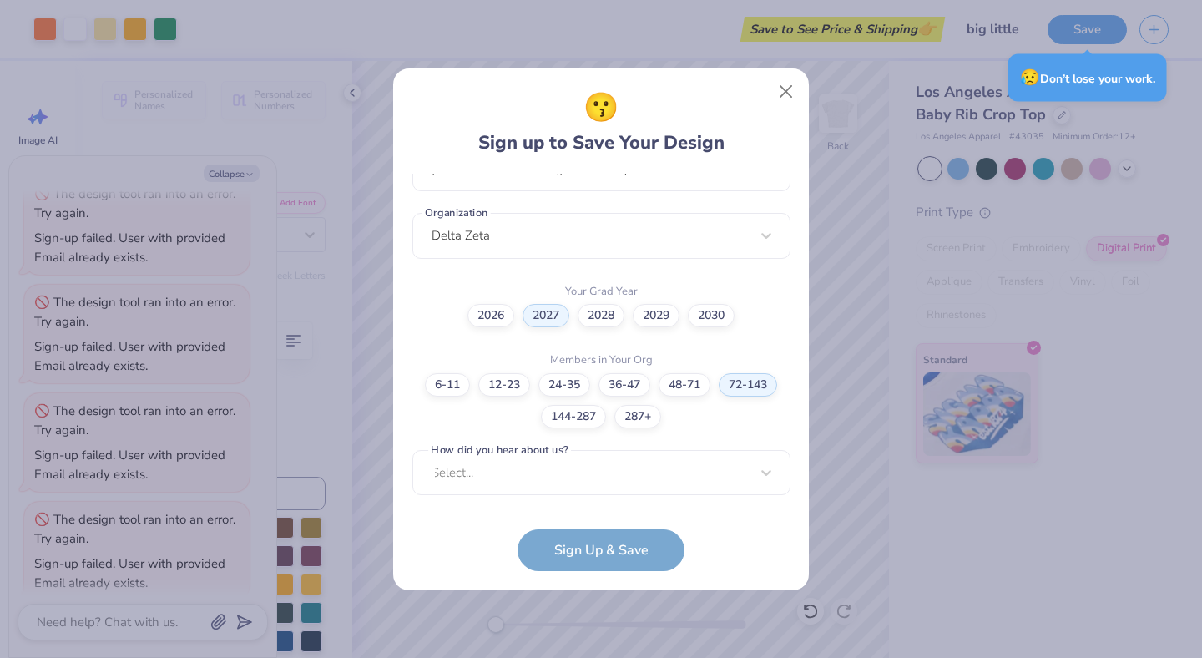
click at [628, 545] on form "[EMAIL_ADDRESS][DOMAIN_NAME] Email [PHONE_NUMBER] Phone [PERSON_NAME] Full Name…" at bounding box center [601, 372] width 378 height 397
click at [570, 480] on div "Select..." at bounding box center [601, 472] width 378 height 46
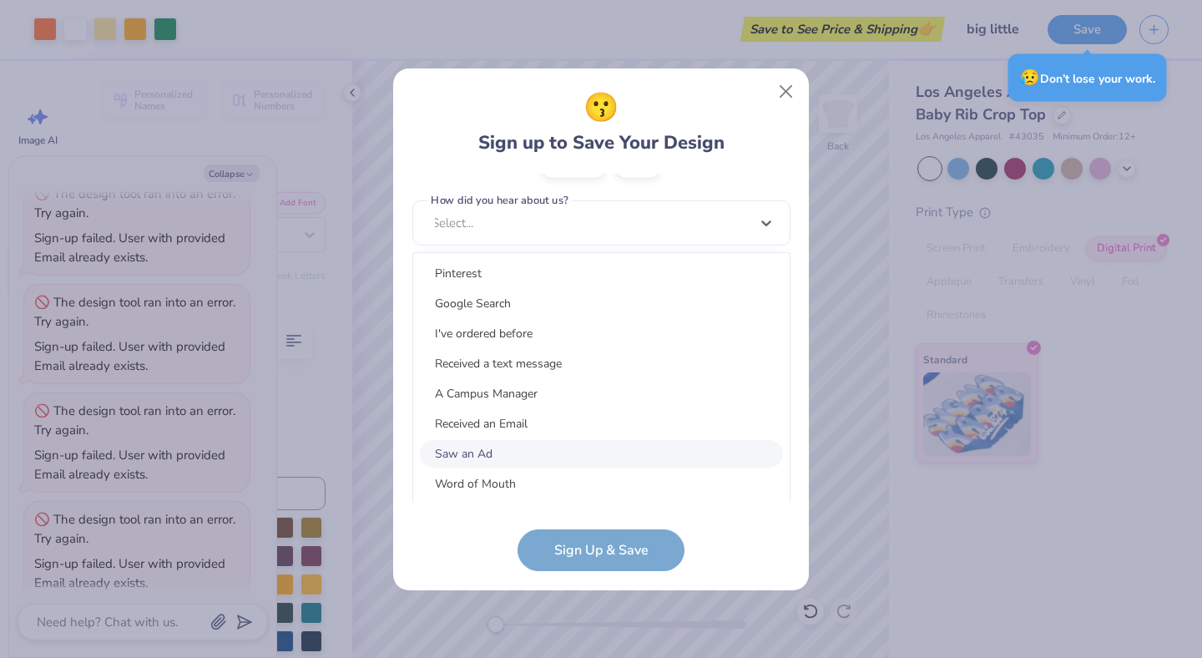
click at [545, 461] on div "Saw an Ad" at bounding box center [601, 454] width 363 height 28
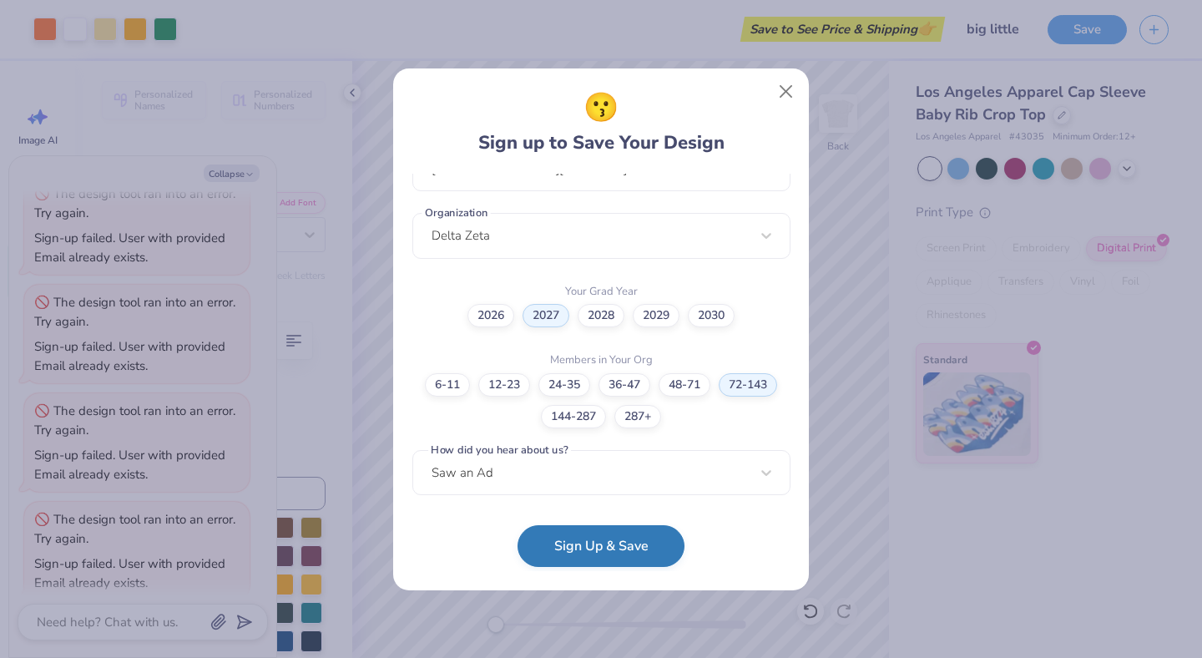
click at [567, 544] on button "Sign Up & Save" at bounding box center [601, 546] width 167 height 42
click at [610, 553] on button "Sign Up & Save" at bounding box center [601, 546] width 167 height 42
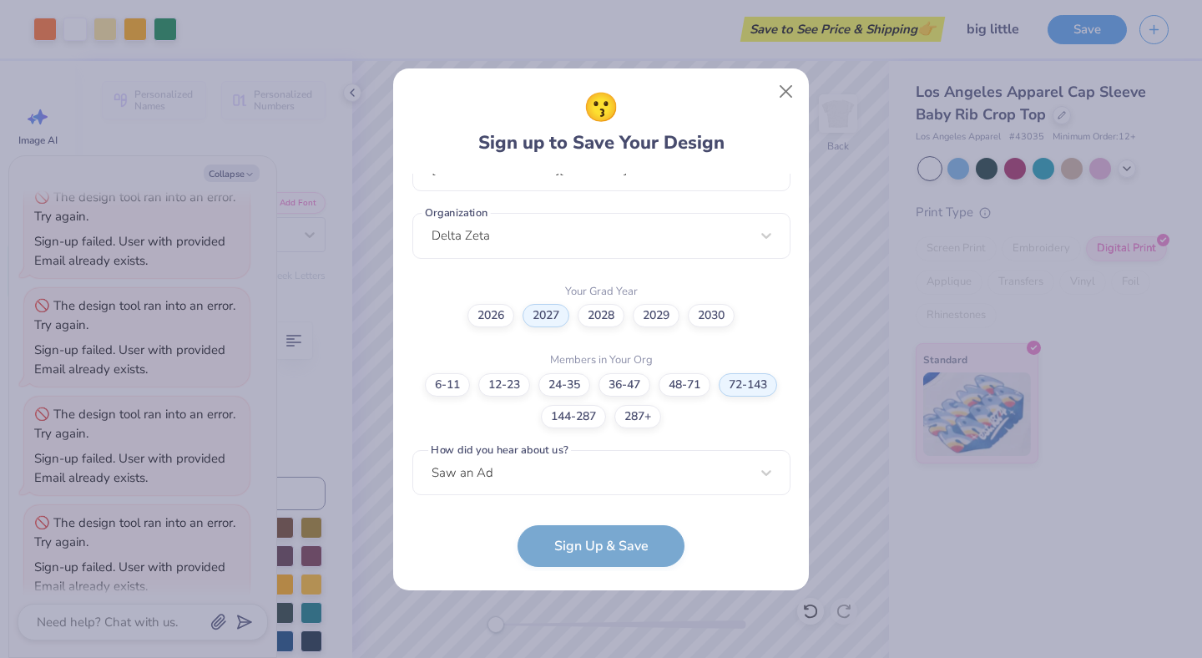
type textarea "x"
click at [793, 96] on button "Close" at bounding box center [787, 91] width 32 height 32
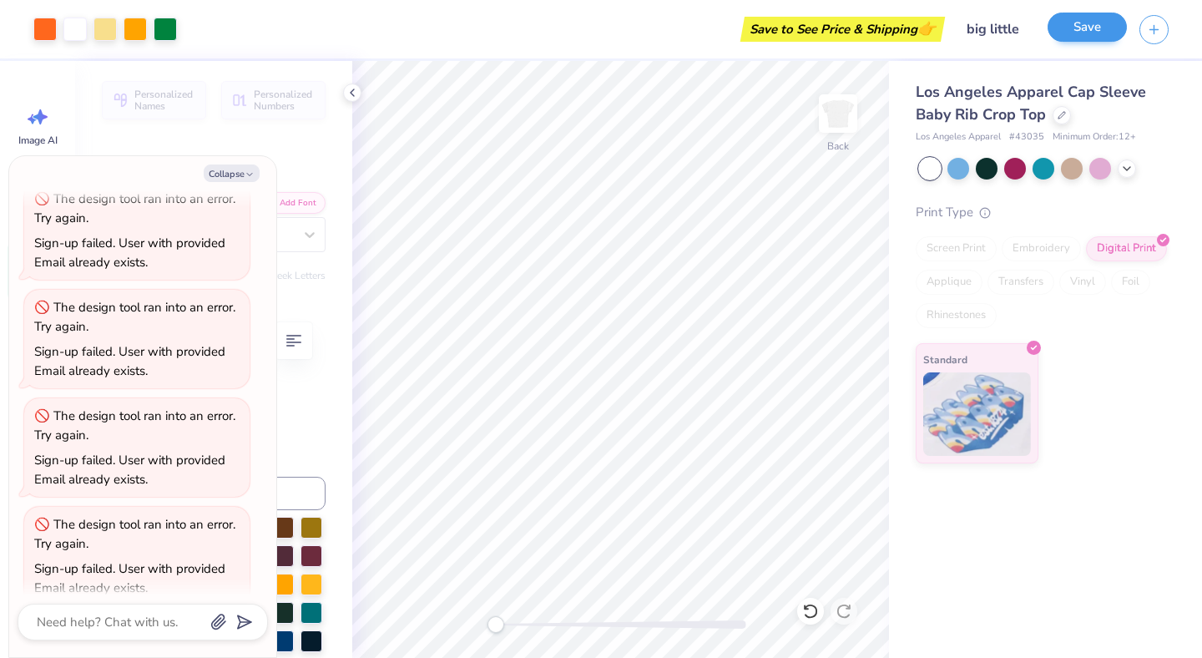
click at [1066, 35] on button "Save" at bounding box center [1087, 27] width 79 height 29
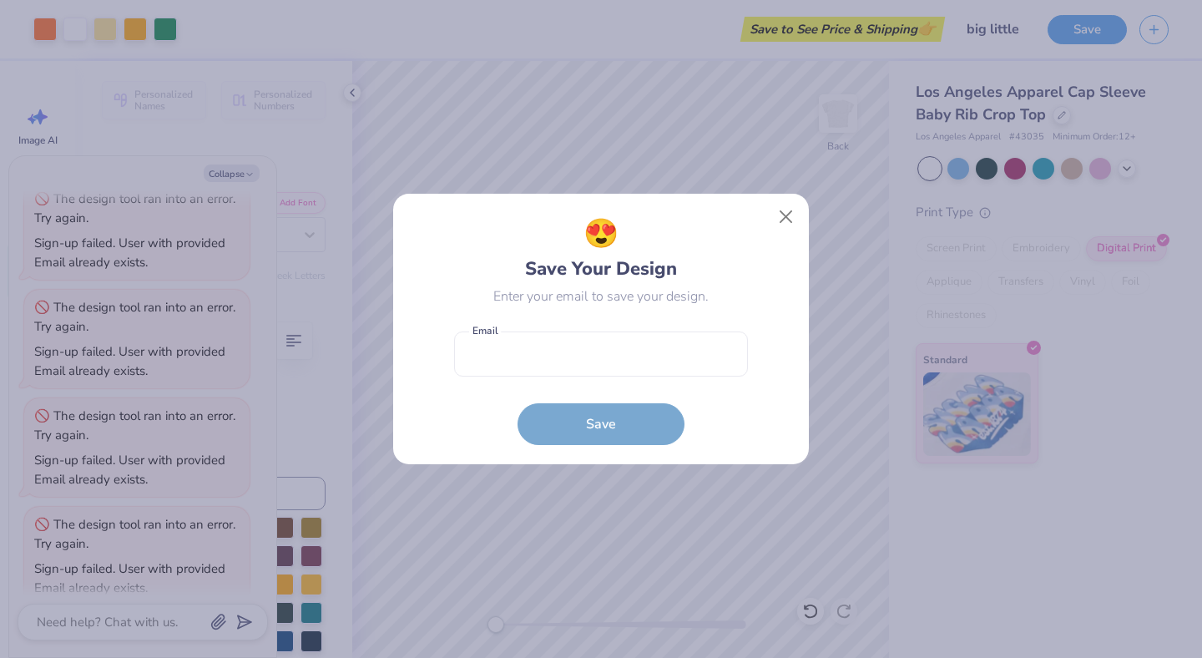
click at [529, 328] on form "Email is a required field Email Save" at bounding box center [601, 384] width 294 height 123
click at [529, 368] on input "email" at bounding box center [601, 354] width 294 height 46
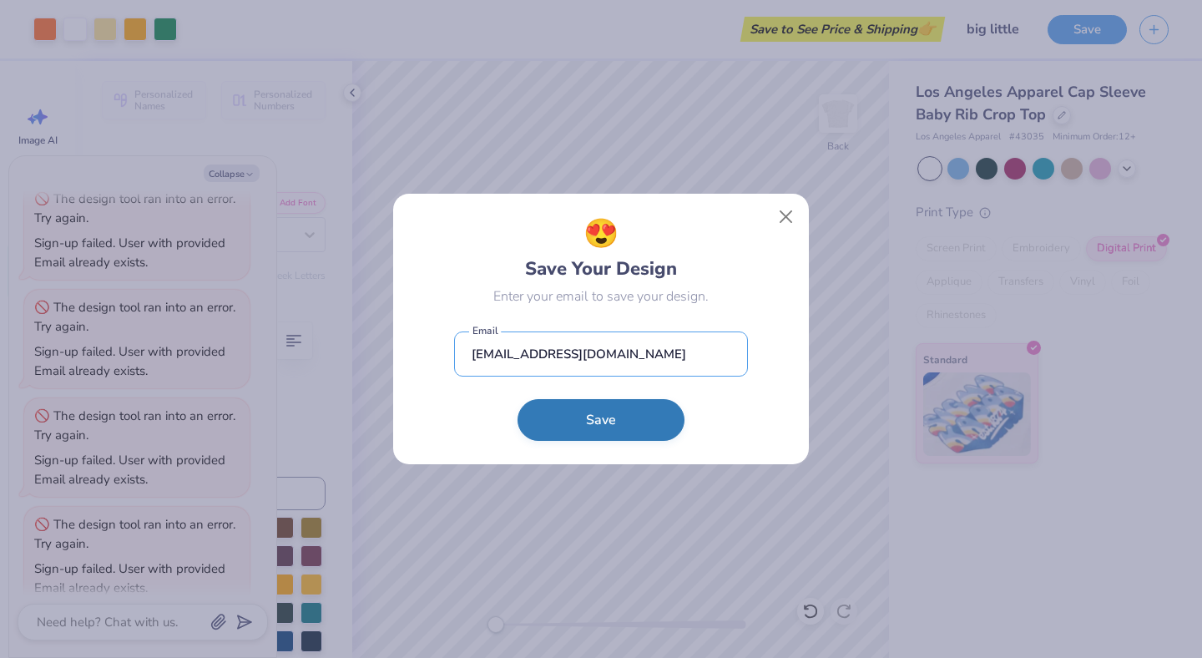
type input "[EMAIL_ADDRESS][DOMAIN_NAME]"
click at [572, 424] on button "Save" at bounding box center [601, 420] width 167 height 42
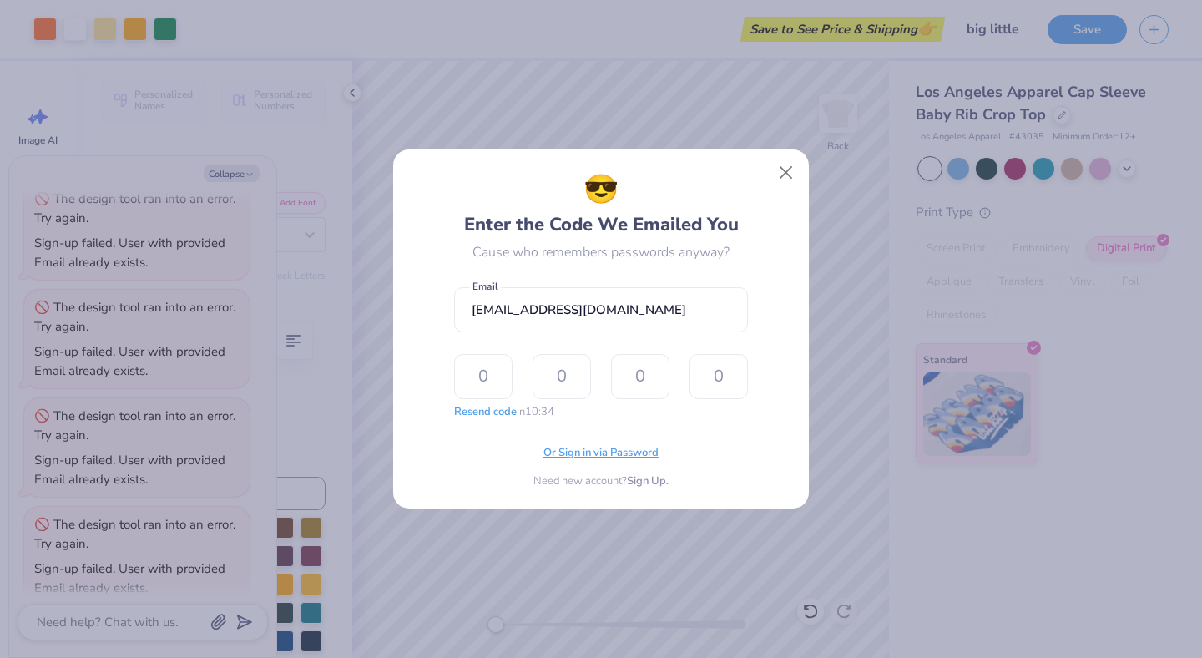
click at [616, 457] on span "Or Sign in via Password" at bounding box center [600, 453] width 115 height 17
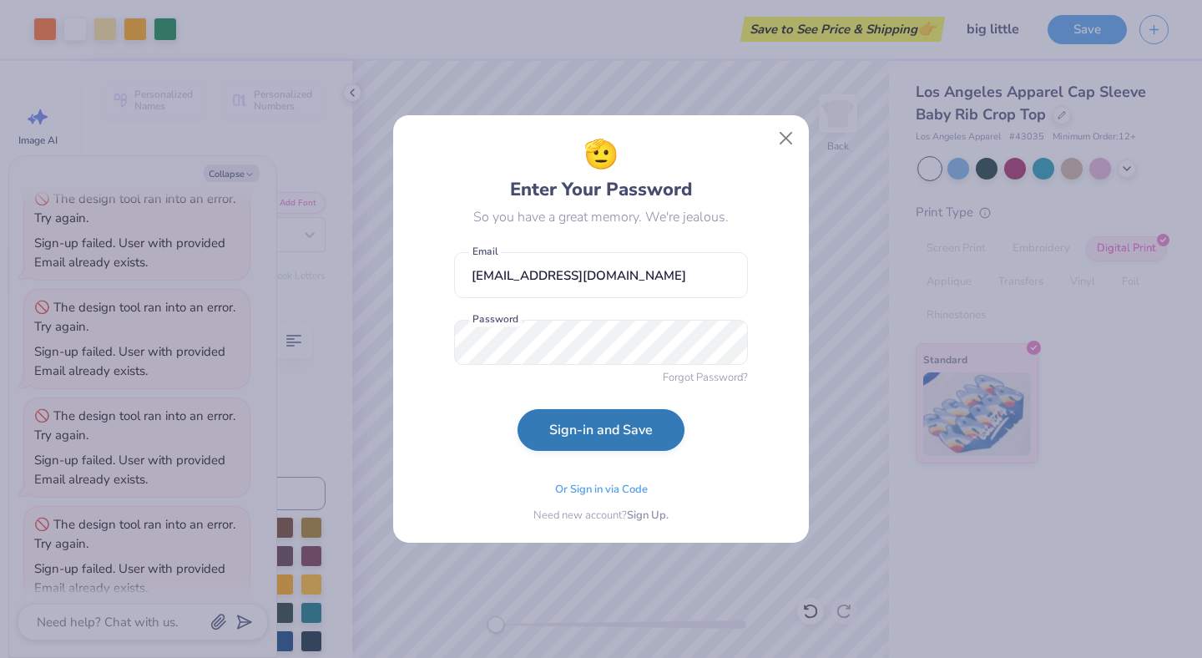
click at [603, 416] on button "Sign-in and Save" at bounding box center [601, 430] width 167 height 42
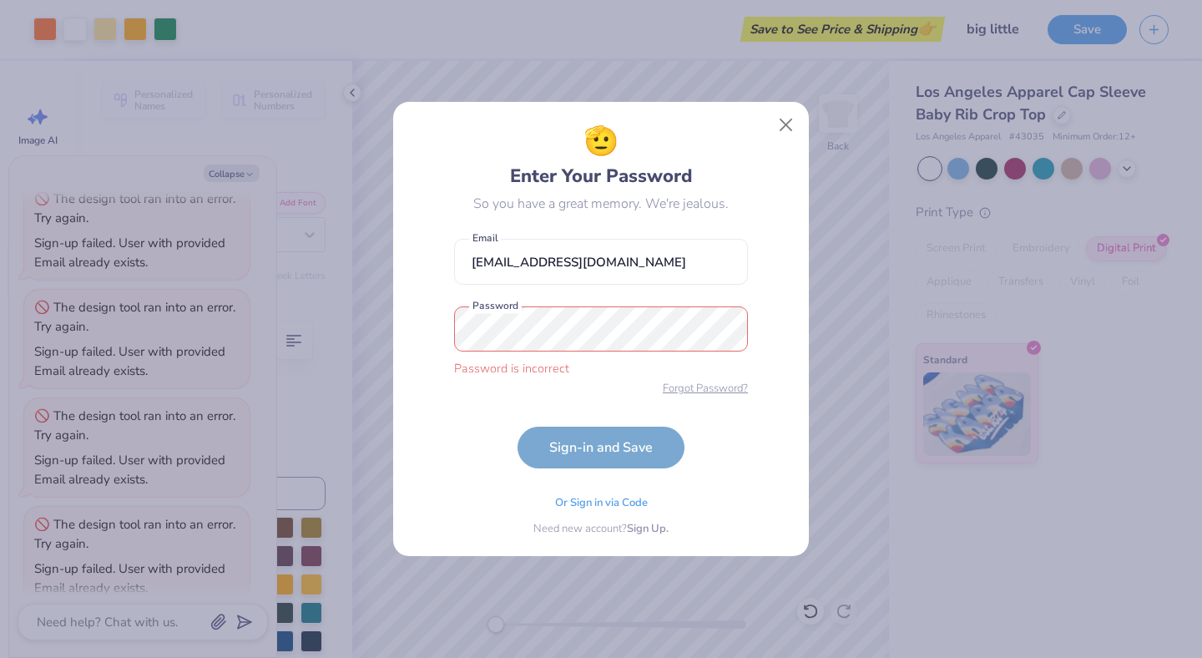
click at [720, 387] on span "Forgot Password?" at bounding box center [705, 389] width 85 height 17
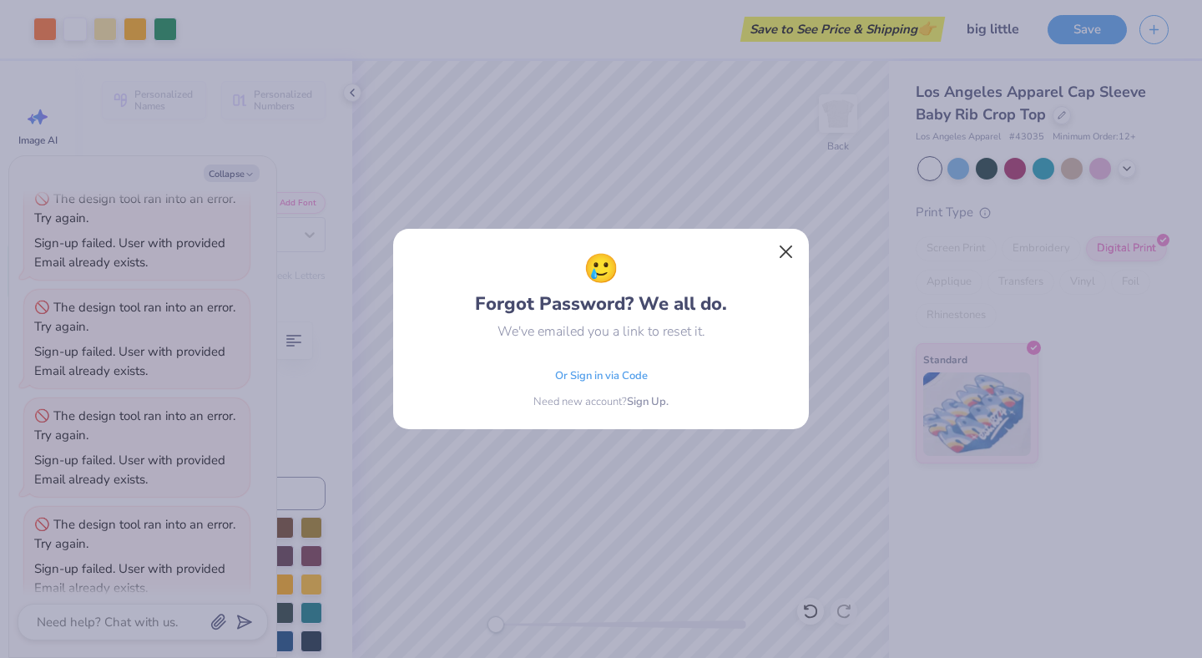
click at [788, 255] on button "Close" at bounding box center [787, 252] width 32 height 32
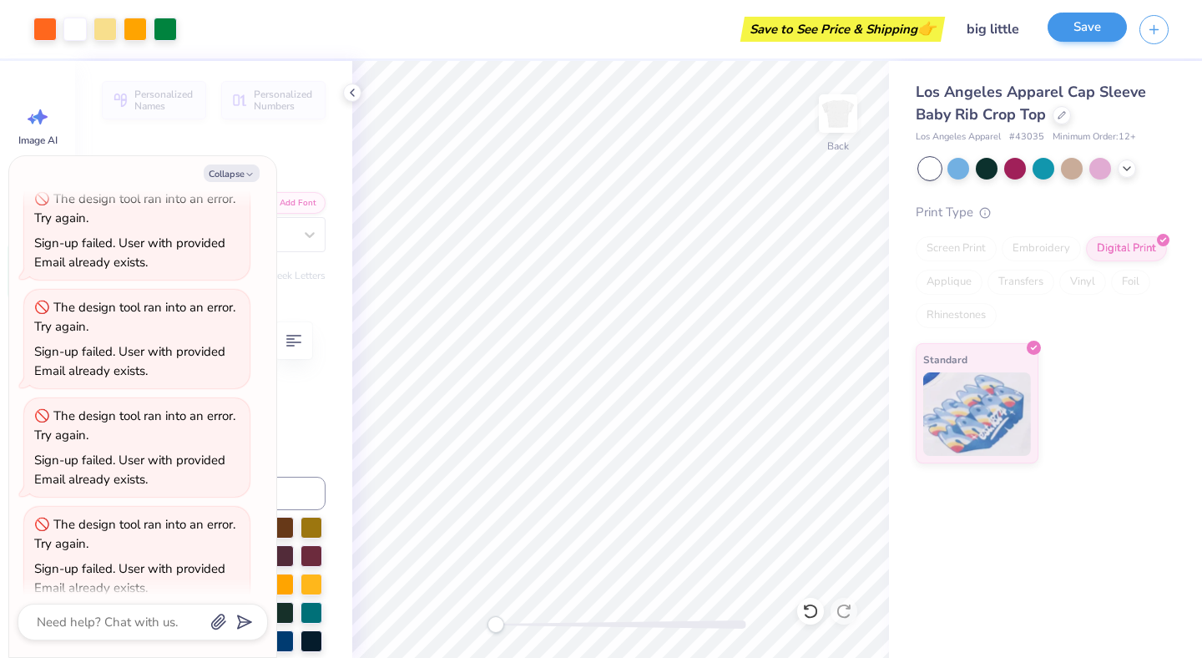
click at [1093, 39] on button "Save" at bounding box center [1087, 27] width 79 height 29
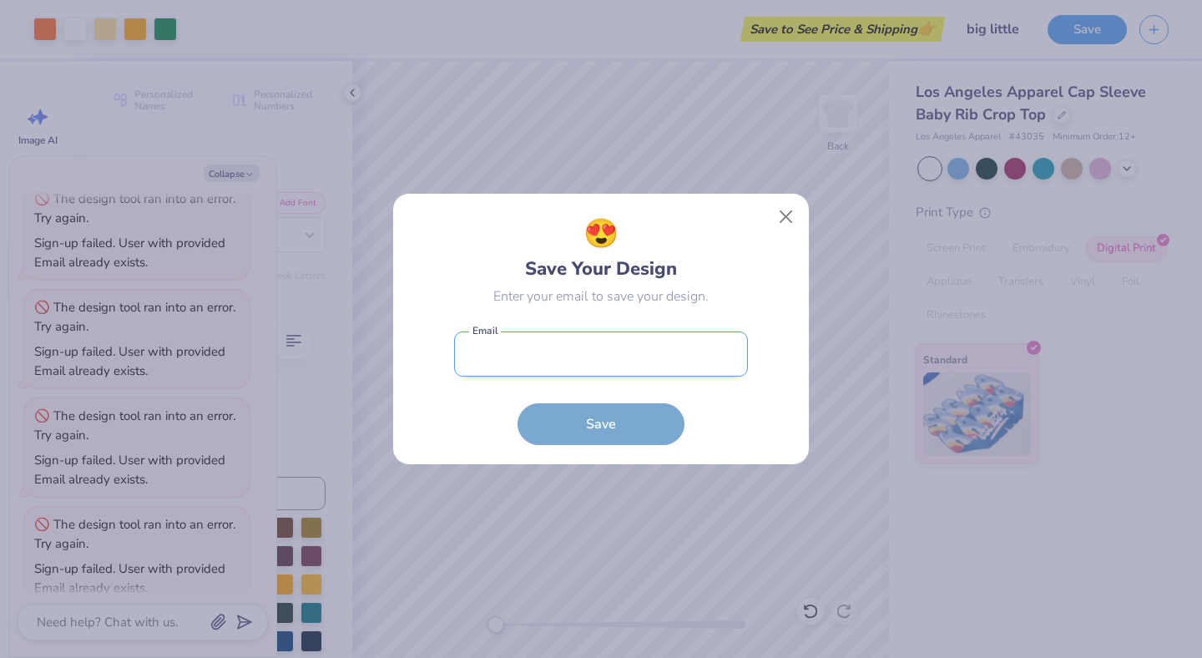
click at [580, 366] on input "email" at bounding box center [601, 354] width 294 height 46
type input "[EMAIL_ADDRESS][DOMAIN_NAME]"
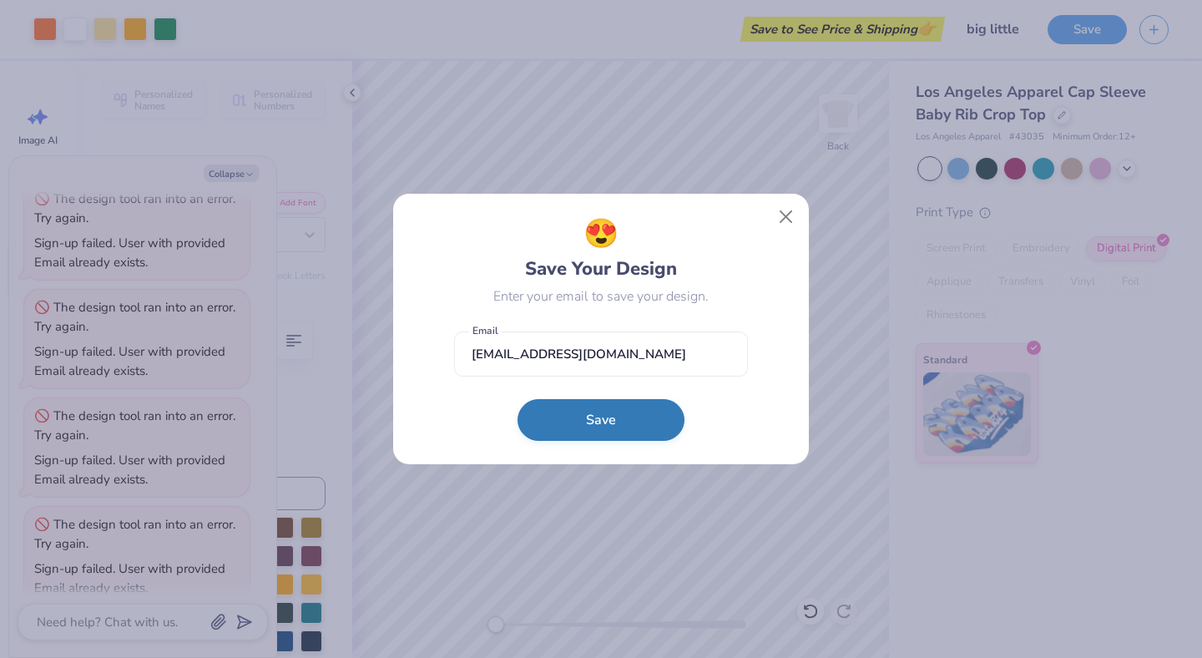
click at [571, 428] on button "Save" at bounding box center [601, 420] width 167 height 42
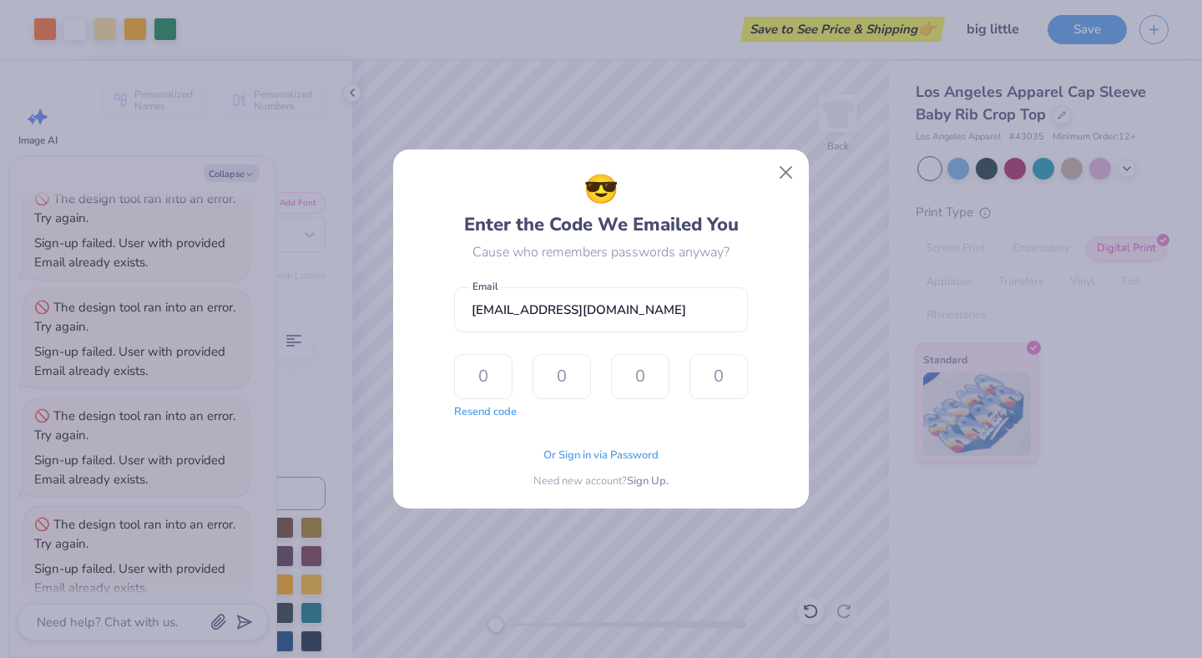
click at [793, 346] on div "😎 Enter the Code We Emailed You Cause who remembers passwords anyway? [PERSON_N…" at bounding box center [601, 328] width 416 height 359
click at [604, 452] on span "Or Sign in via Password" at bounding box center [600, 453] width 115 height 17
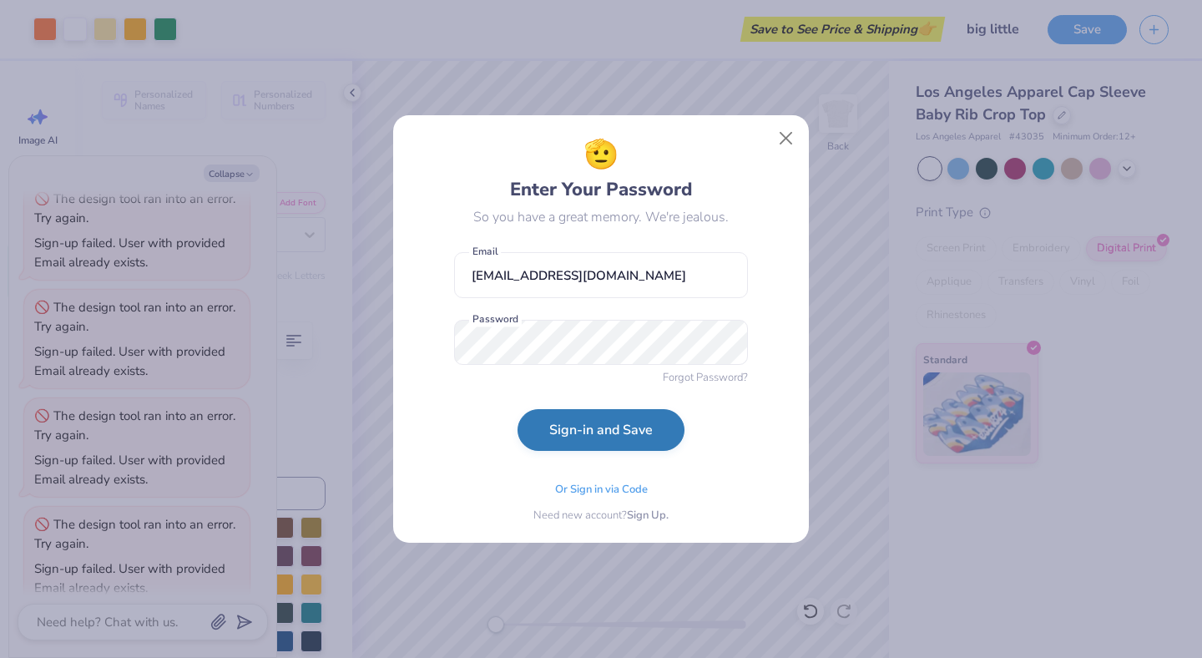
click at [622, 427] on button "Sign-in and Save" at bounding box center [601, 430] width 167 height 42
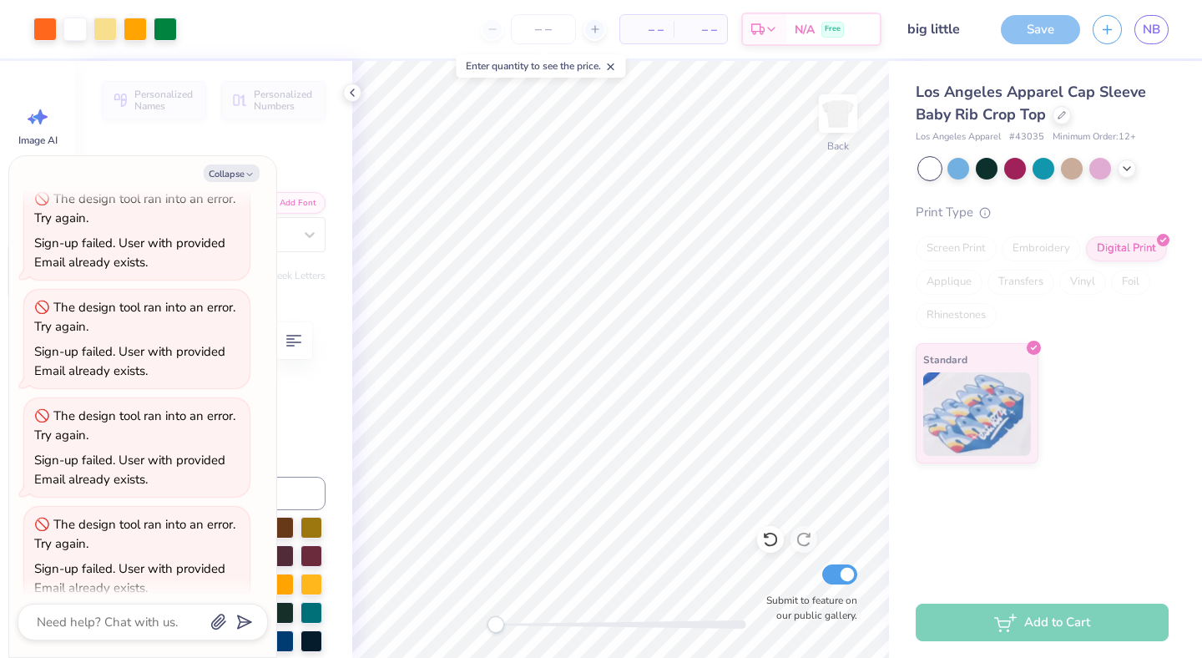
scroll to position [1327, 0]
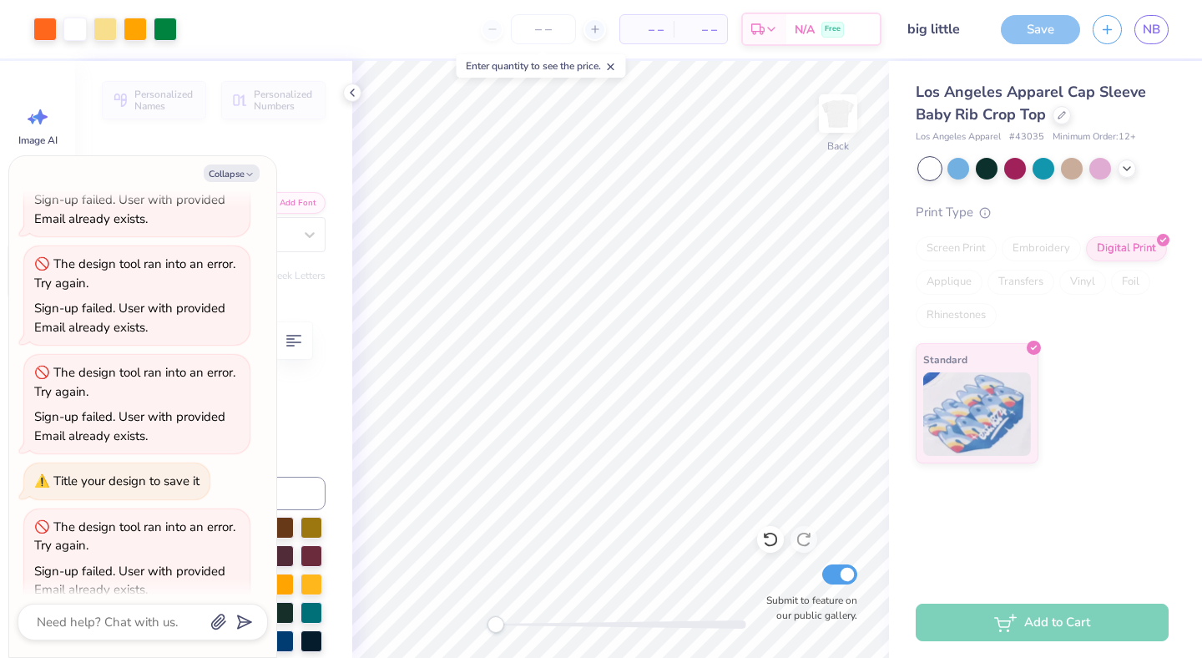
type textarea "x"
click at [589, 64] on div "Enter quantity to see the price." at bounding box center [541, 65] width 169 height 23
click at [593, 28] on icon at bounding box center [595, 29] width 12 height 12
type input "12"
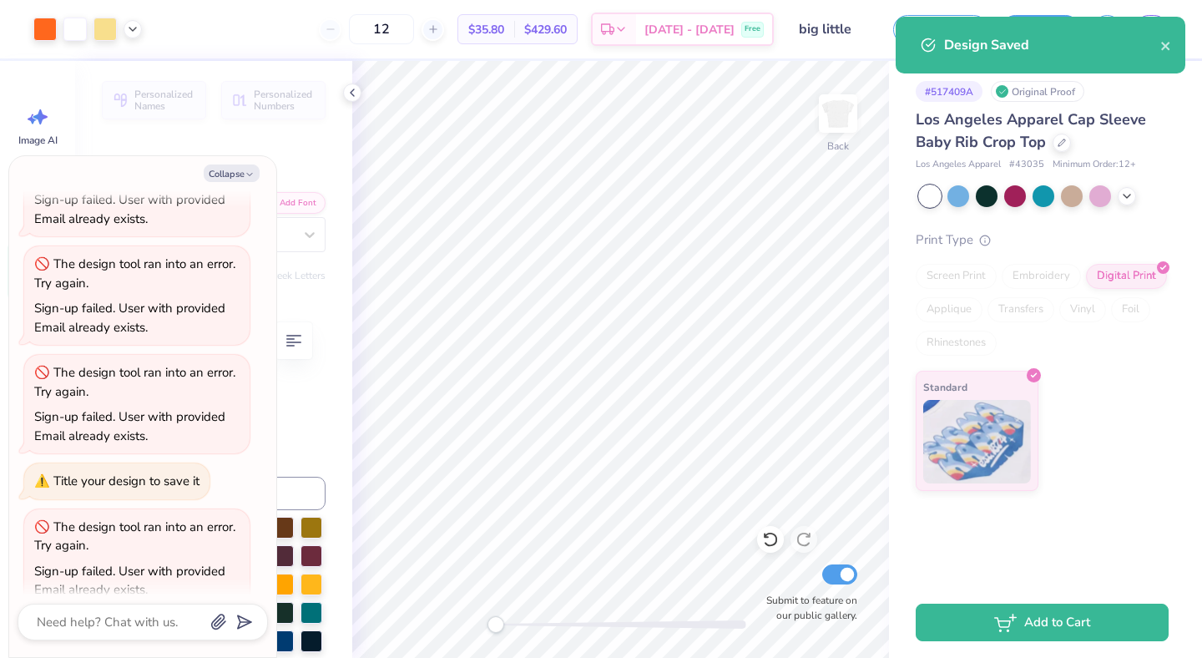
click at [358, 30] on div "12" at bounding box center [381, 29] width 125 height 30
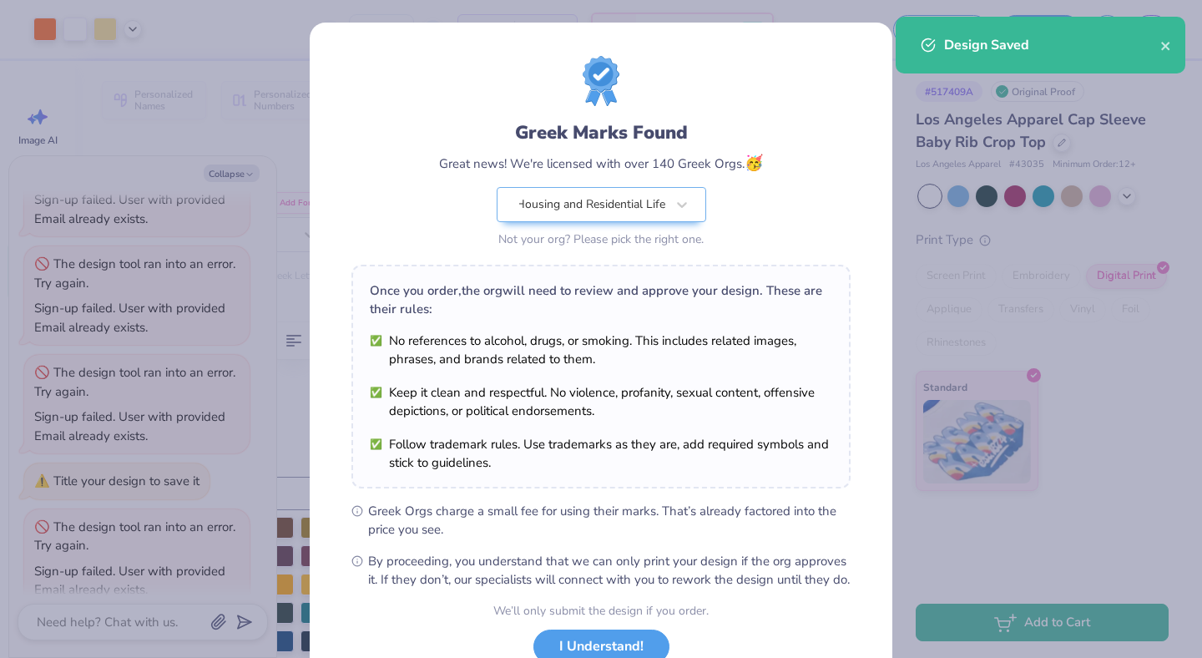
click at [405, 26] on div "Greek Marks Found Great news! We're licensed with over 140 Greek Orgs. 🥳 Housin…" at bounding box center [601, 382] width 583 height 718
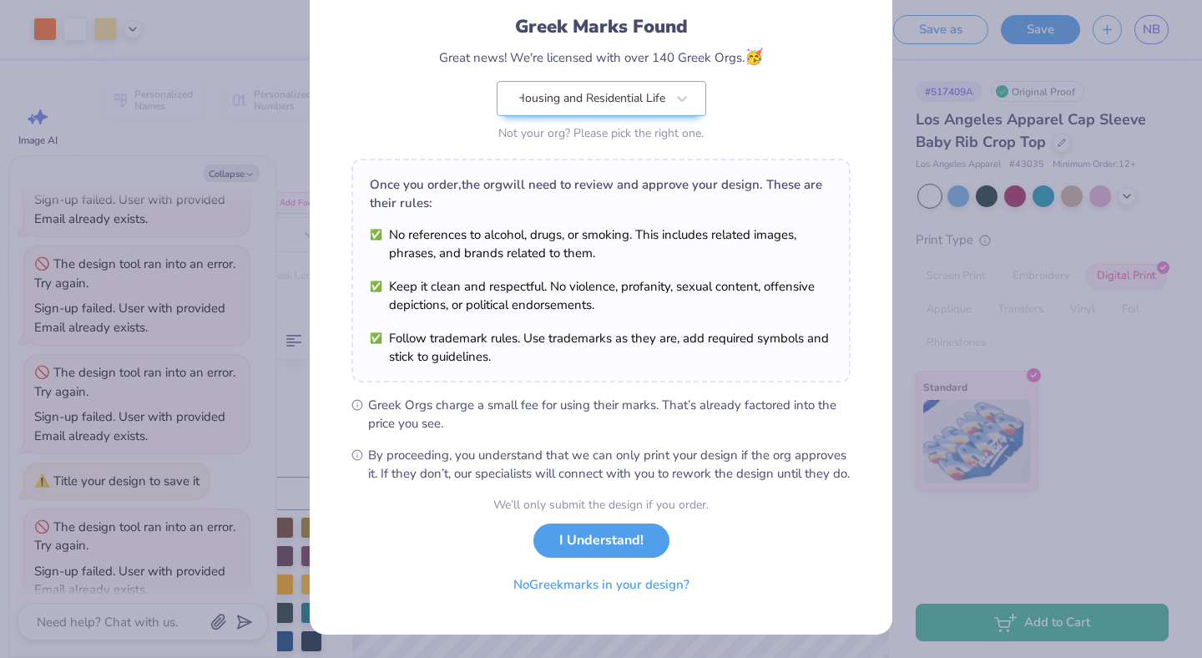
scroll to position [109, 0]
click at [607, 549] on button "I Understand!" at bounding box center [601, 536] width 136 height 34
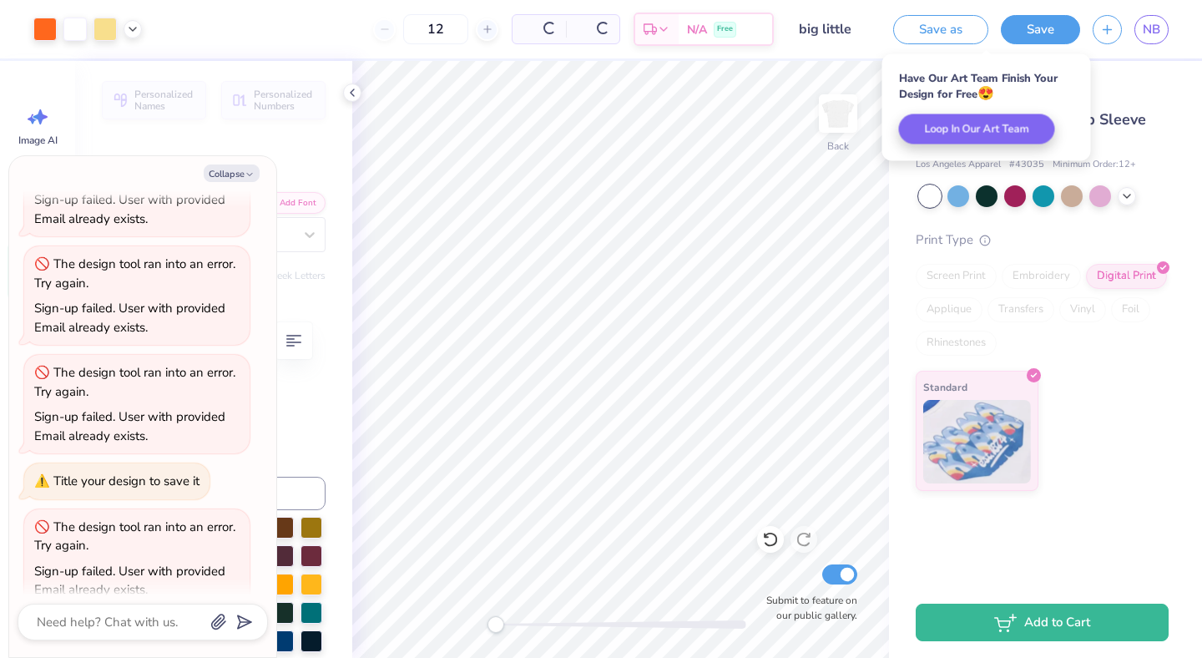
scroll to position [0, 0]
click at [414, 23] on input "12" at bounding box center [435, 29] width 65 height 30
type textarea "x"
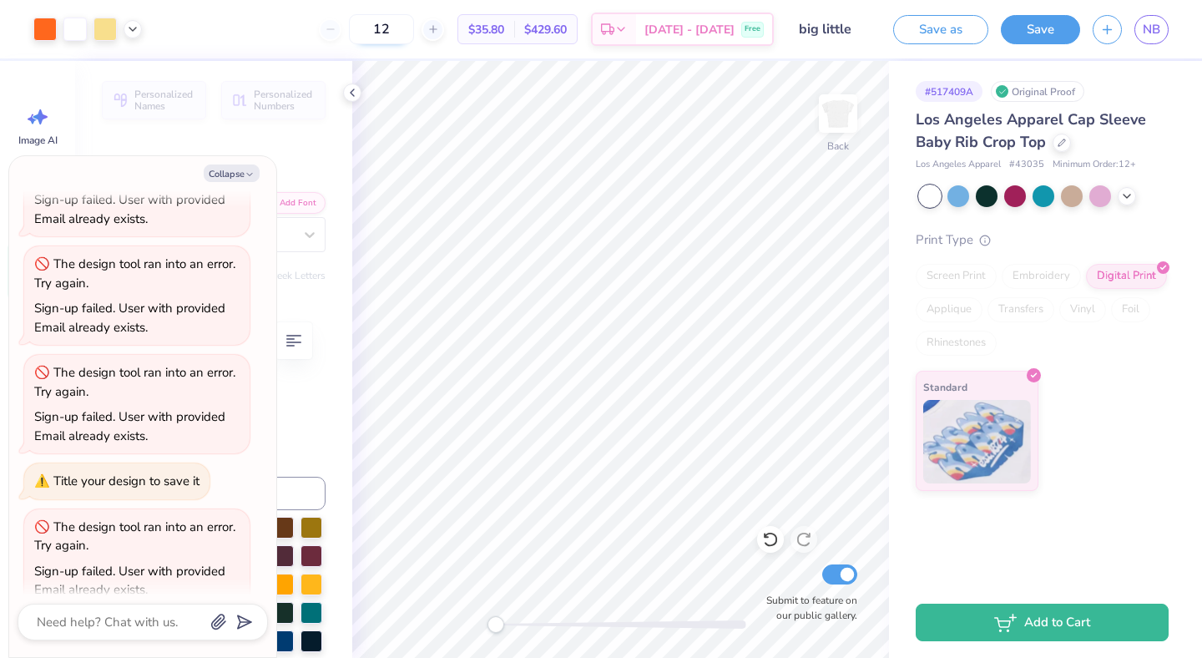
click at [414, 28] on input "12" at bounding box center [381, 29] width 65 height 30
type input "1"
type textarea "x"
type input "3"
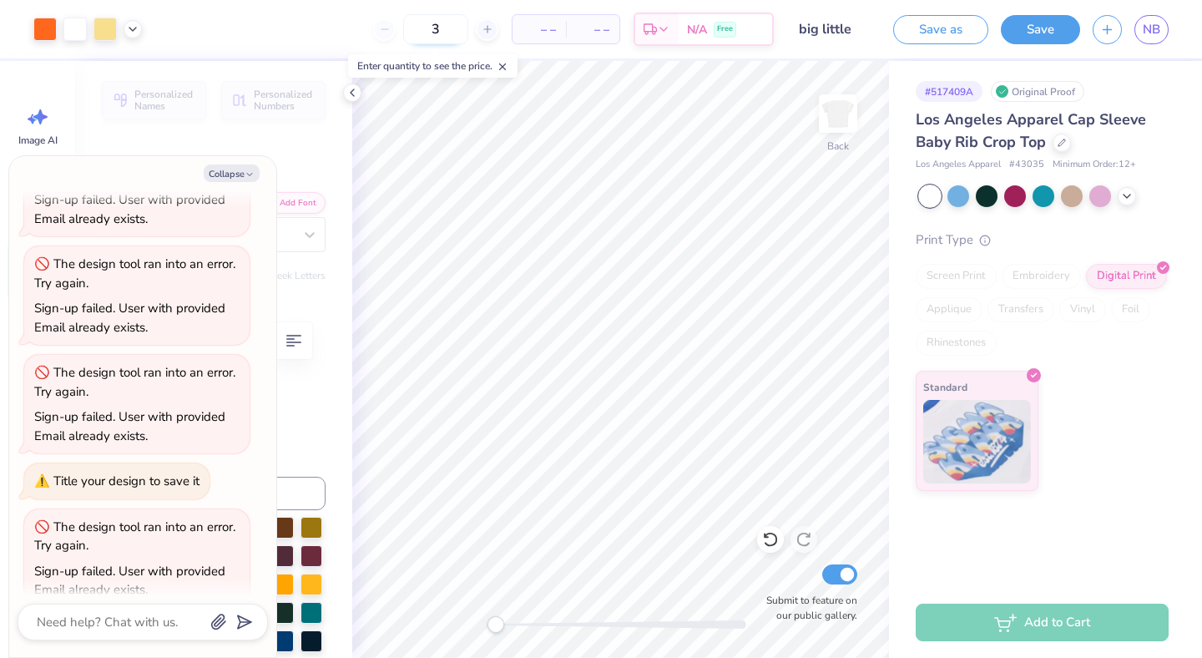
type textarea "x"
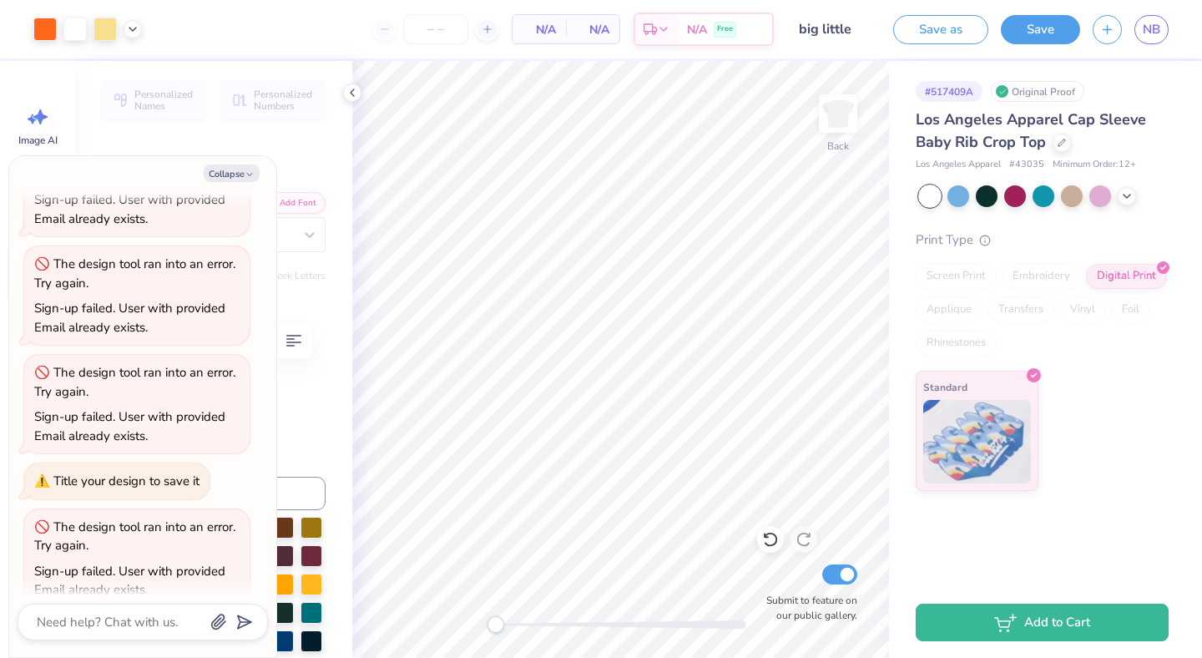
type textarea "x"
type input "1"
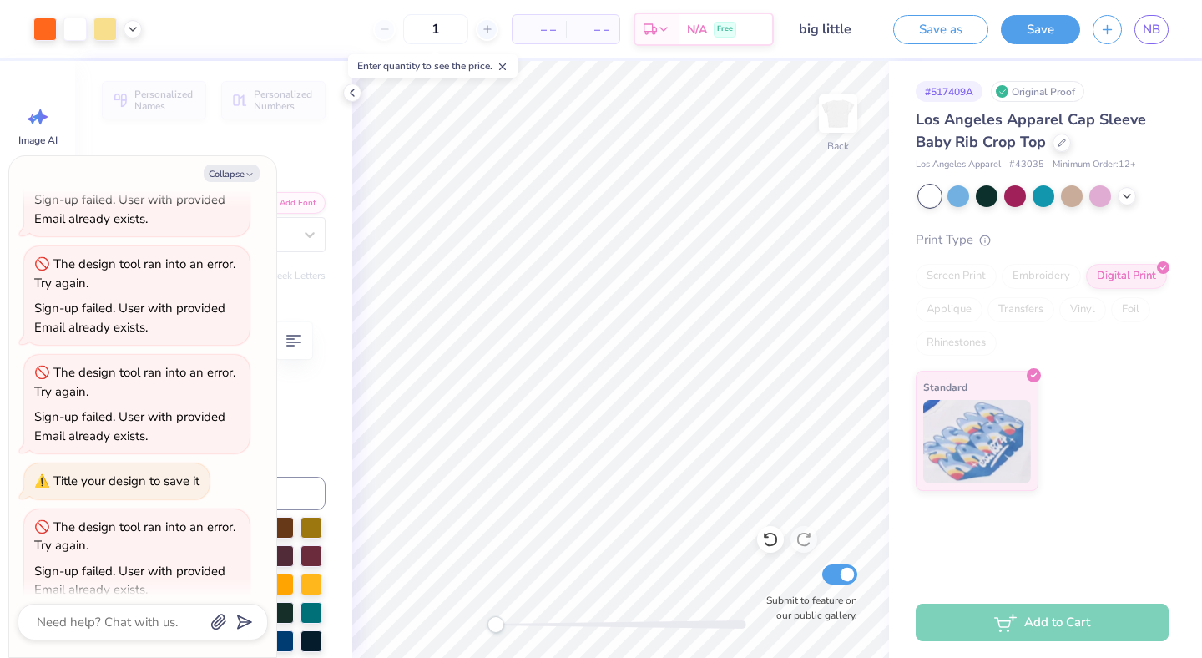
type textarea "x"
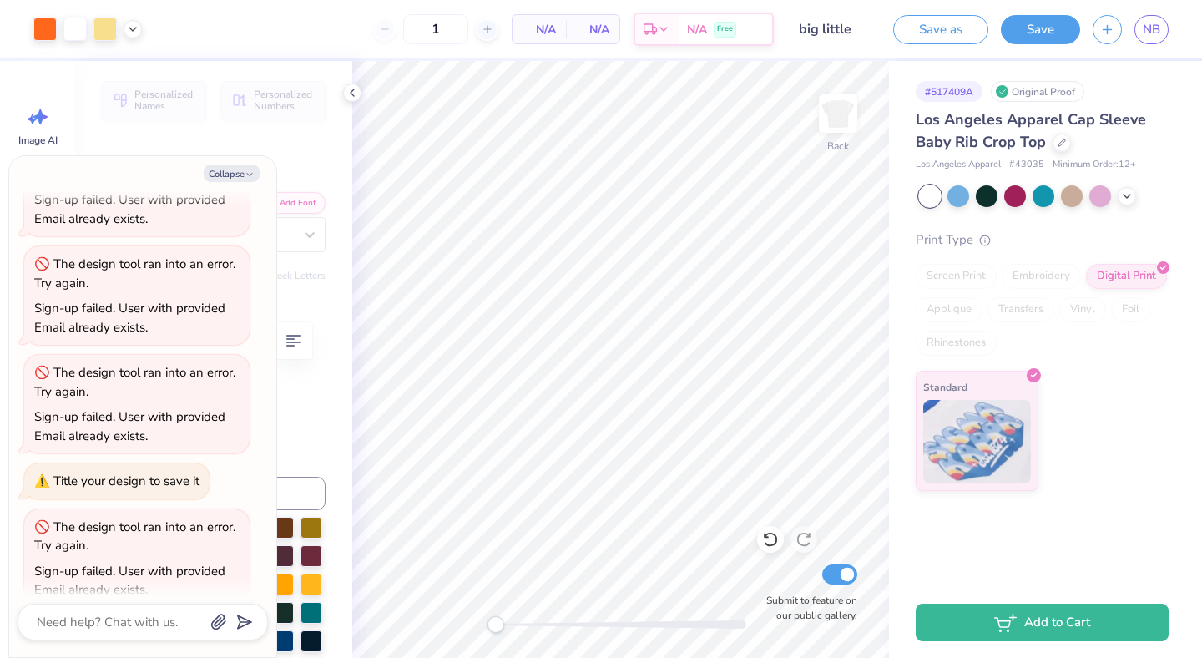
type input "12"
click at [555, 30] on span "N/A" at bounding box center [539, 30] width 33 height 18
click at [1053, 32] on button "Save" at bounding box center [1040, 27] width 79 height 29
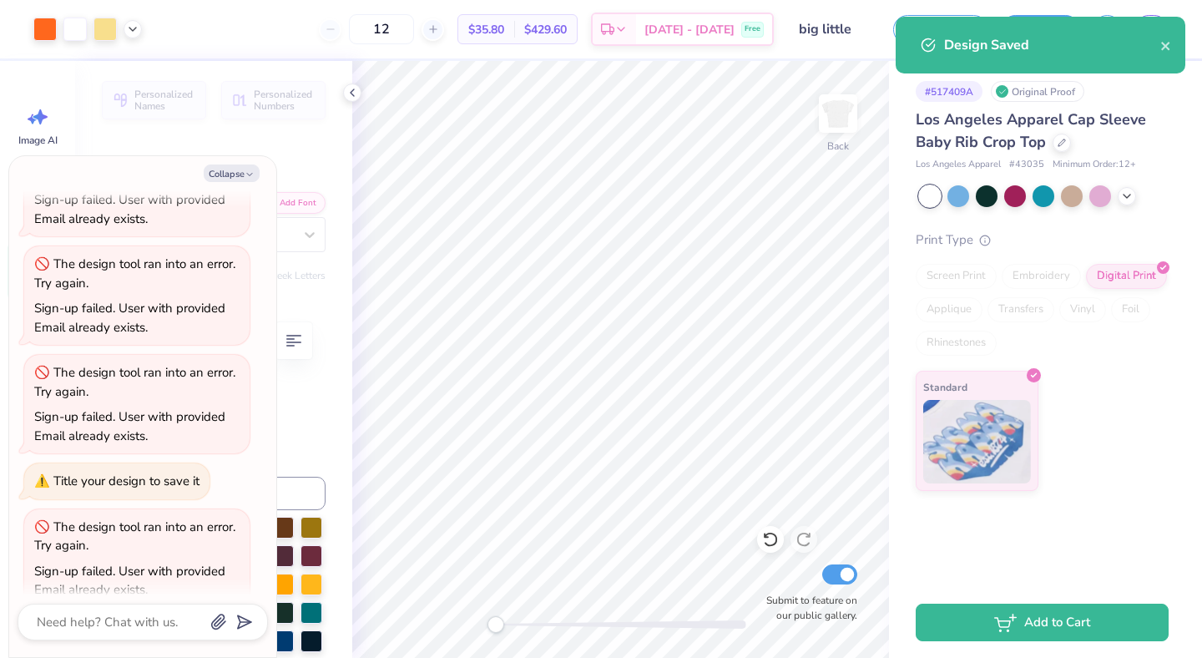
click at [1160, 50] on div "Design Saved" at bounding box center [1052, 45] width 216 height 20
click at [1165, 50] on icon "close" at bounding box center [1166, 45] width 12 height 13
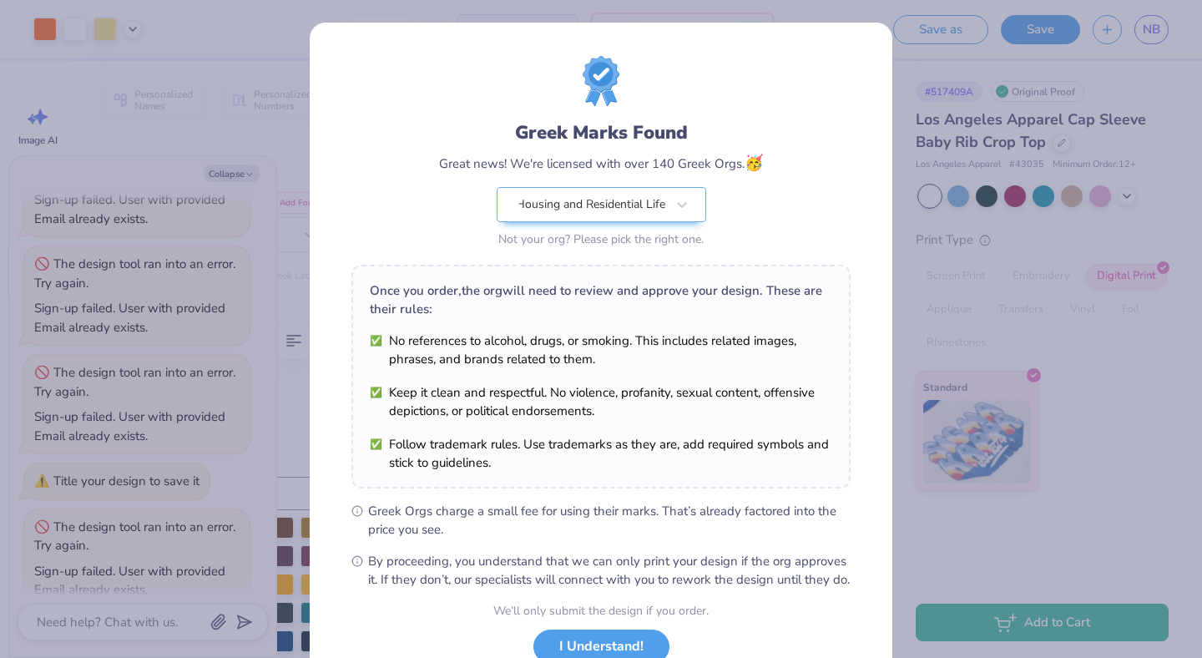
click at [968, 95] on div "Greek Marks Found Great news! We're licensed with over 140 Greek Orgs. 🥳 Housin…" at bounding box center [601, 329] width 1202 height 658
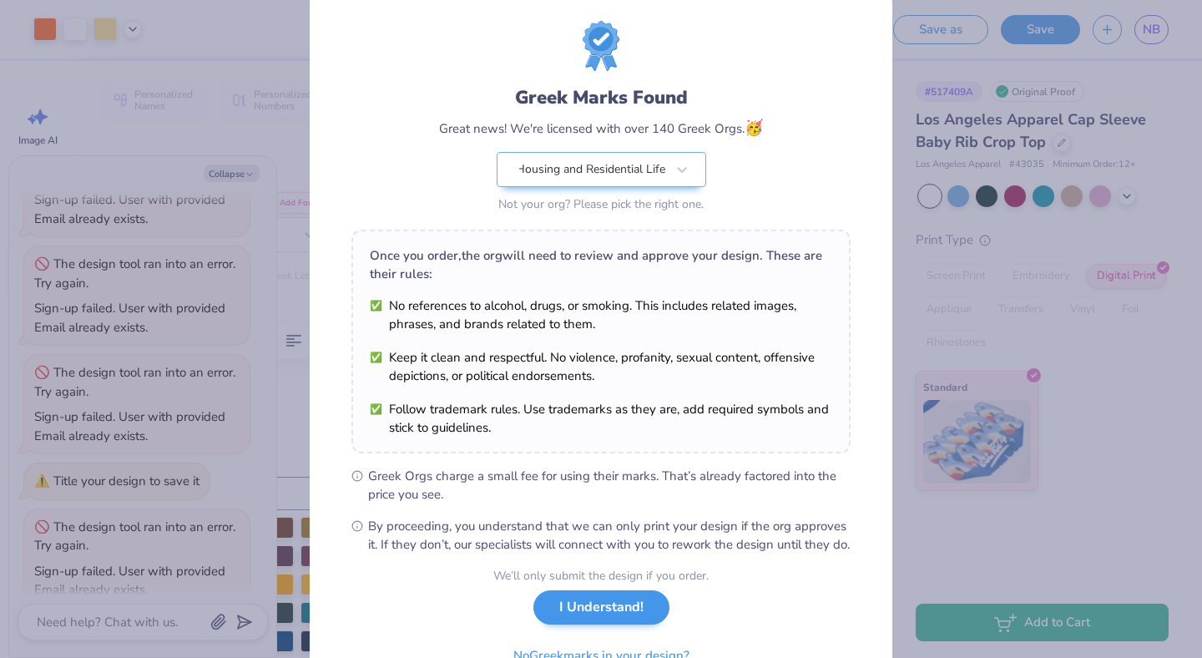
click at [616, 616] on button "I Understand!" at bounding box center [601, 607] width 136 height 34
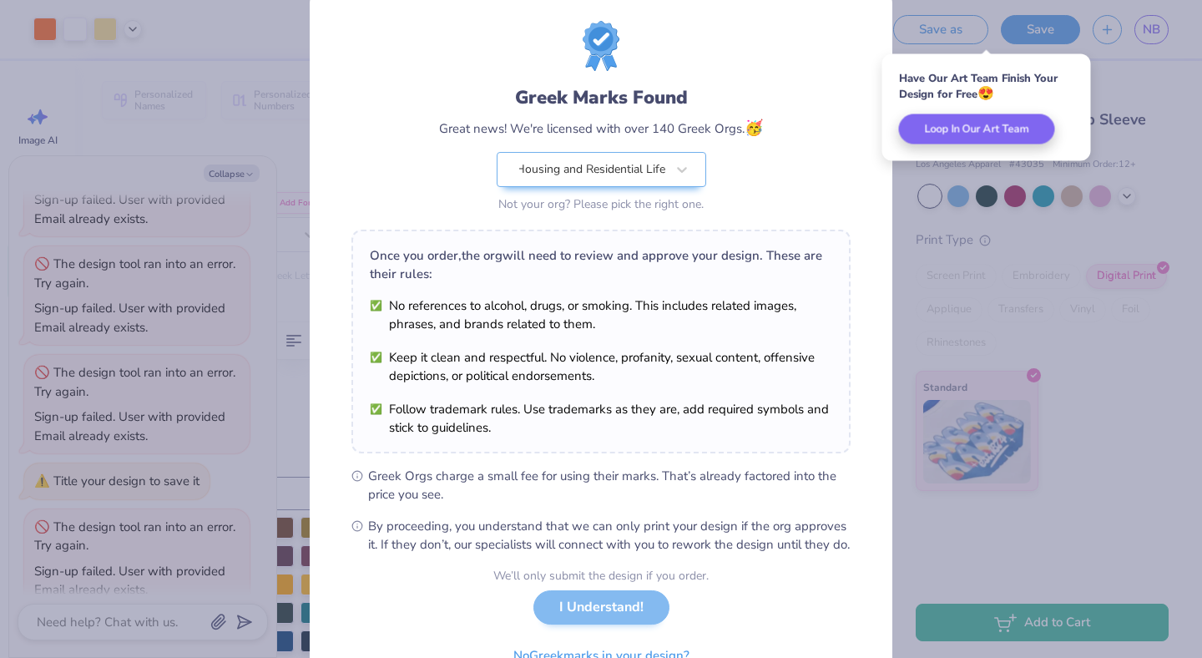
type textarea "x"
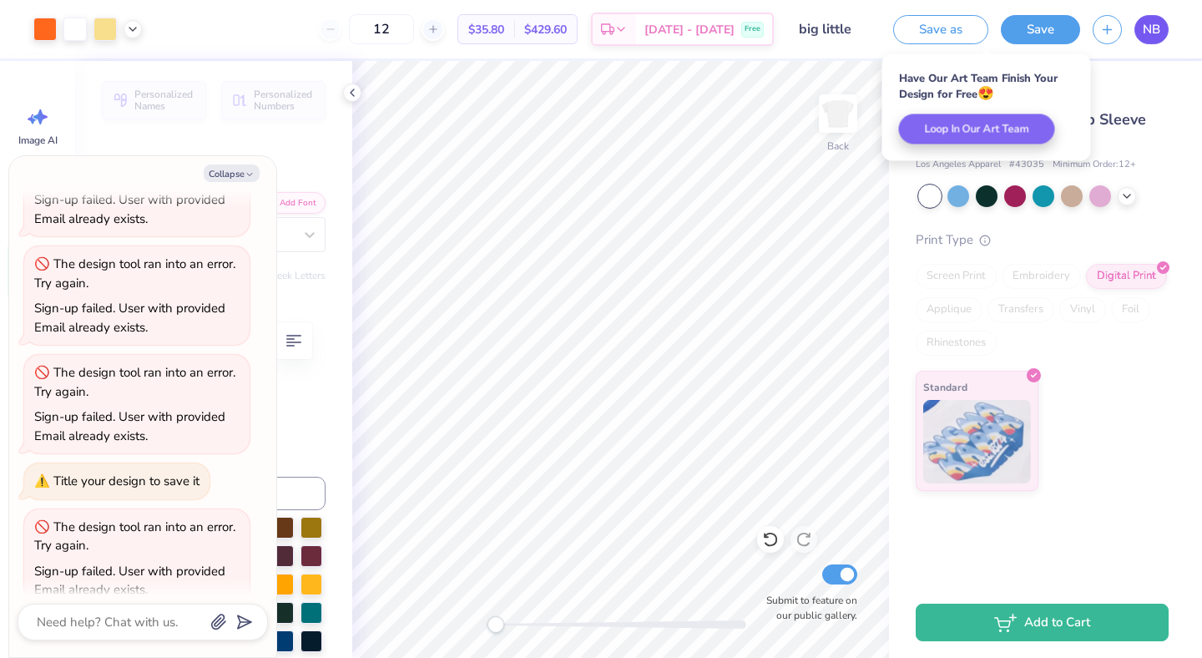
click at [1148, 38] on link "NB" at bounding box center [1152, 29] width 34 height 29
